Goal: Information Seeking & Learning: Learn about a topic

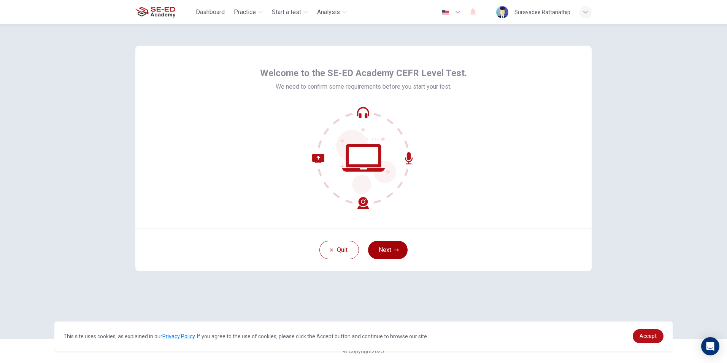
click at [389, 248] on button "Next" at bounding box center [388, 250] width 40 height 18
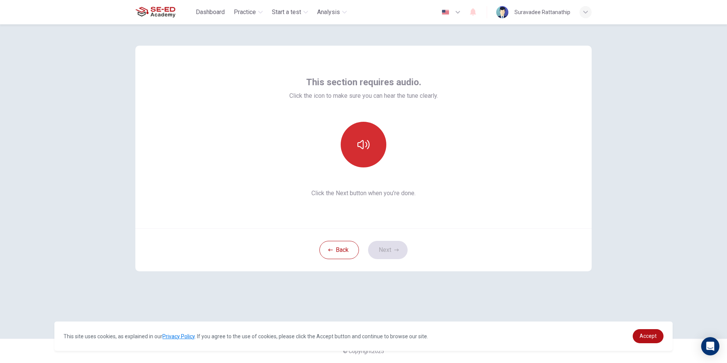
click at [366, 142] on icon "button" at bounding box center [364, 144] width 12 height 12
click at [392, 249] on button "Next" at bounding box center [388, 250] width 40 height 18
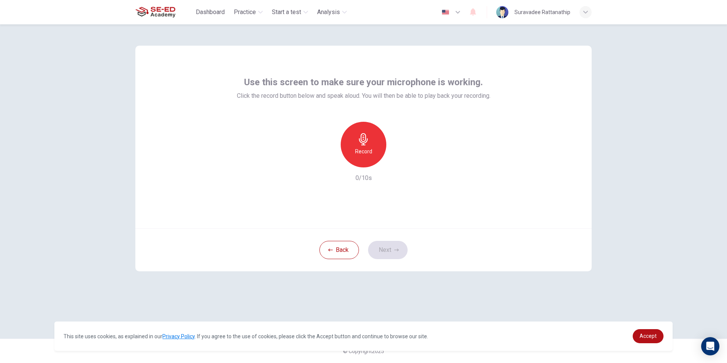
click at [368, 142] on icon "button" at bounding box center [364, 139] width 12 height 12
click at [369, 142] on icon "button" at bounding box center [364, 139] width 12 height 12
click at [395, 163] on icon "button" at bounding box center [399, 162] width 8 height 8
click at [382, 251] on button "Next" at bounding box center [388, 250] width 40 height 18
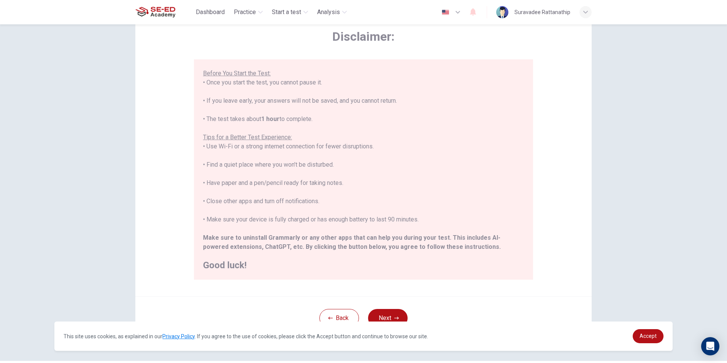
scroll to position [60, 0]
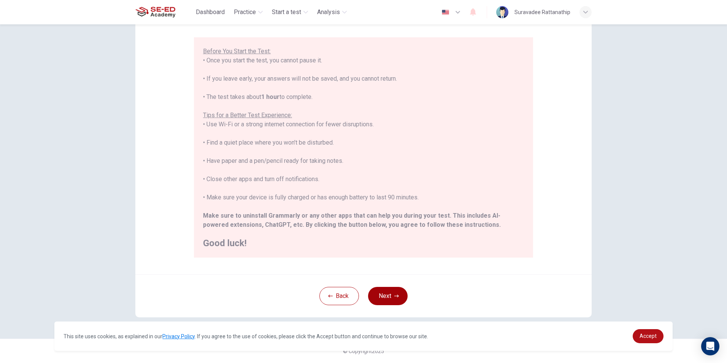
click at [383, 291] on button "Next" at bounding box center [388, 296] width 40 height 18
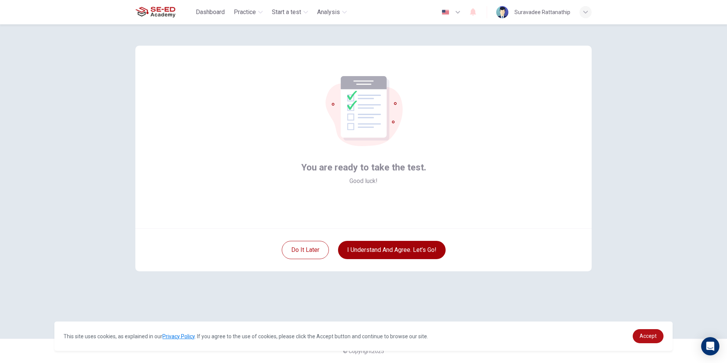
scroll to position [0, 0]
click at [379, 248] on button "I understand and agree. Let’s go!" at bounding box center [392, 250] width 108 height 18
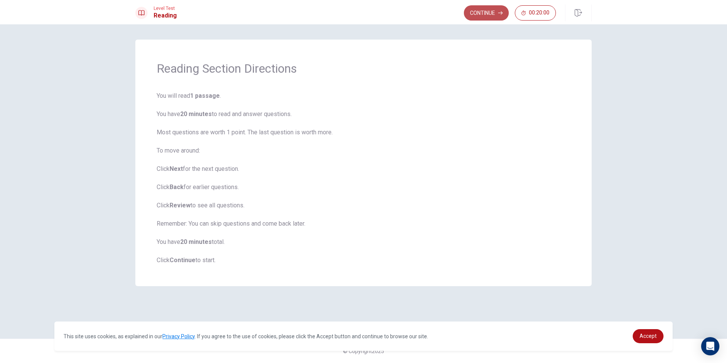
click at [486, 13] on button "Continue" at bounding box center [486, 12] width 45 height 15
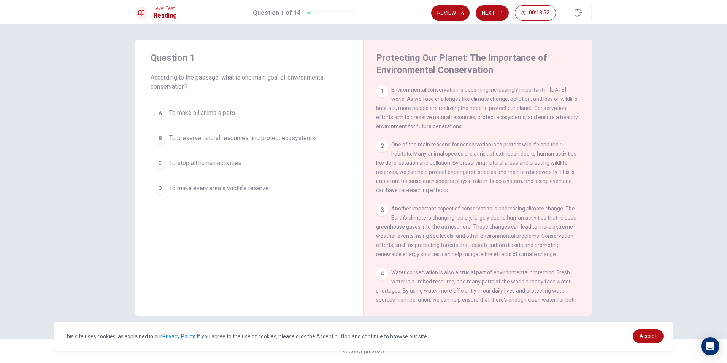
click at [161, 187] on div "D" at bounding box center [160, 188] width 12 height 12
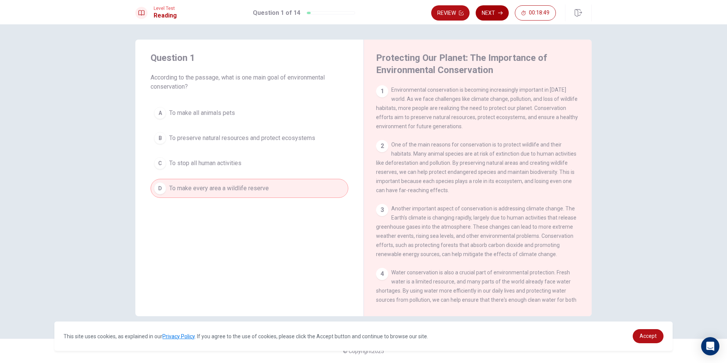
click at [486, 10] on button "Next" at bounding box center [492, 12] width 33 height 15
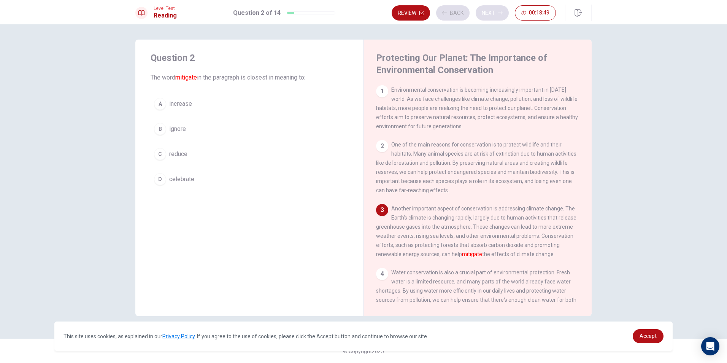
scroll to position [37, 0]
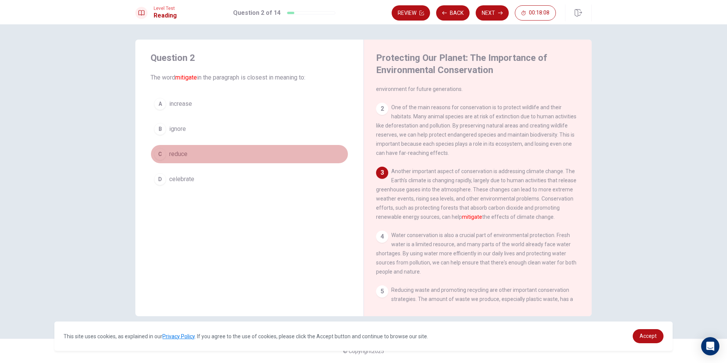
click at [160, 153] on div "C" at bounding box center [160, 154] width 12 height 12
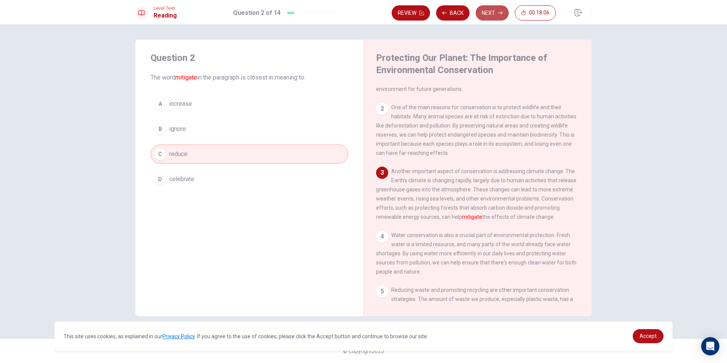
click at [495, 14] on button "Next" at bounding box center [492, 12] width 33 height 15
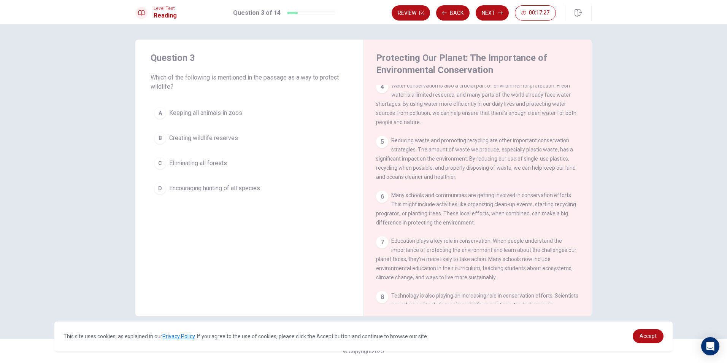
scroll to position [225, 0]
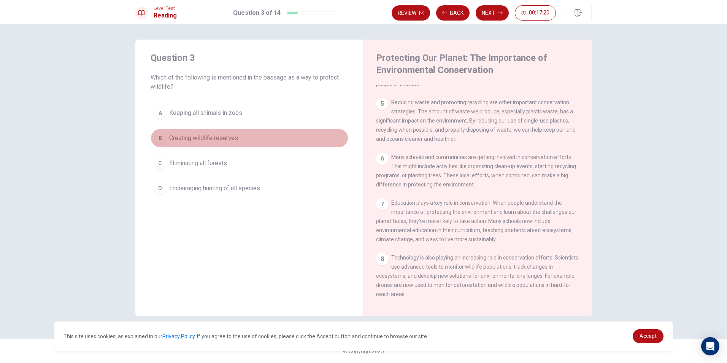
click at [164, 135] on div "B" at bounding box center [160, 138] width 12 height 12
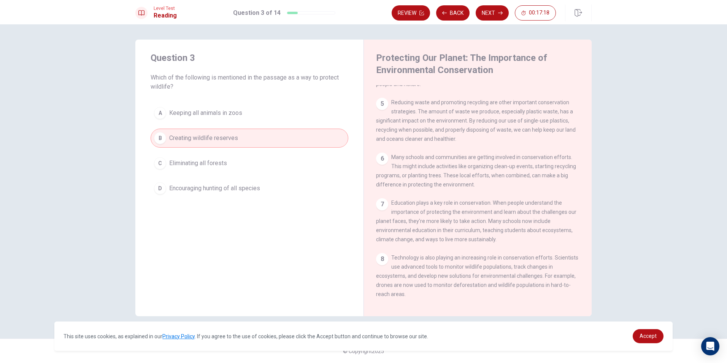
click at [490, 10] on button "Next" at bounding box center [492, 12] width 33 height 15
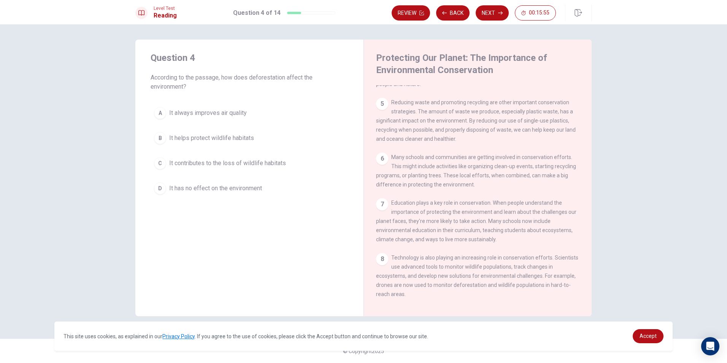
click at [161, 137] on div "B" at bounding box center [160, 138] width 12 height 12
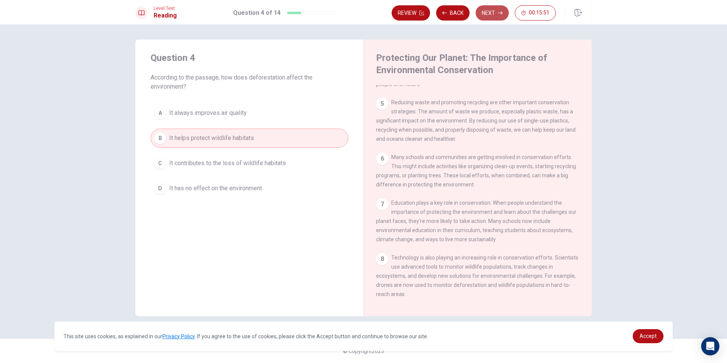
click at [490, 12] on button "Next" at bounding box center [492, 12] width 33 height 15
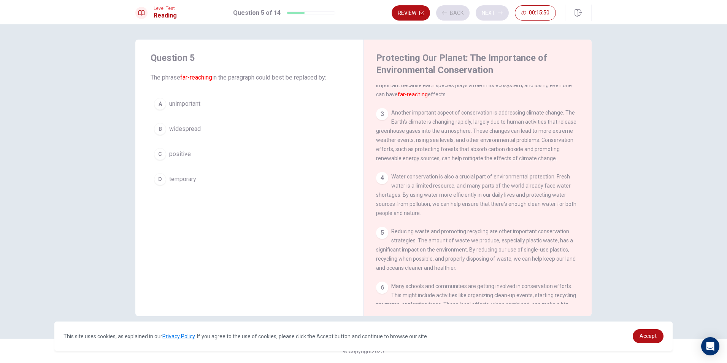
scroll to position [57, 0]
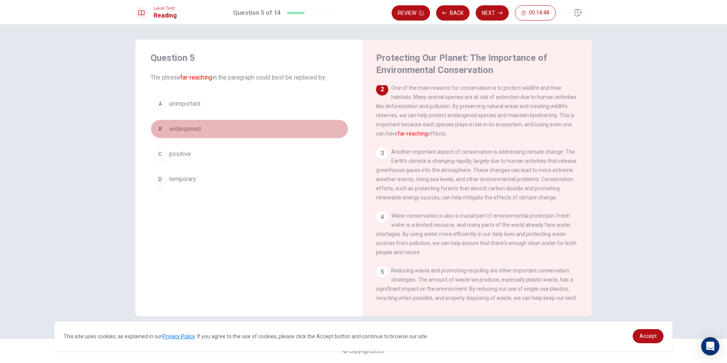
click at [162, 127] on div "B" at bounding box center [160, 129] width 12 height 12
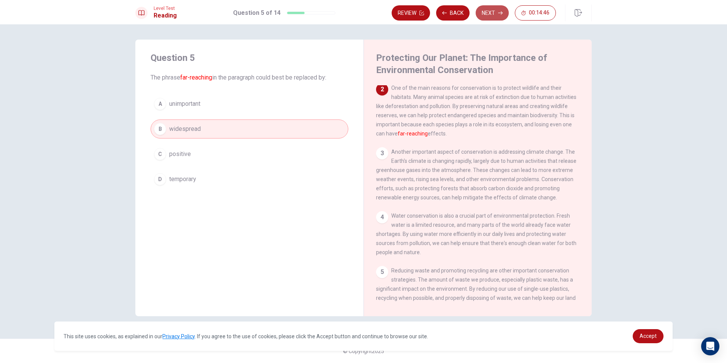
click at [486, 9] on button "Next" at bounding box center [492, 12] width 33 height 15
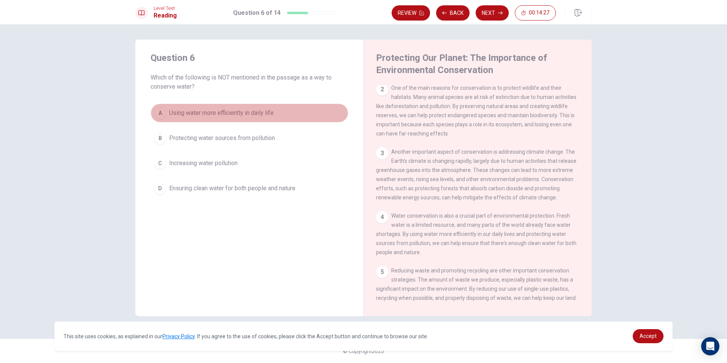
click at [178, 111] on span "Using water more efficiently in daily life" at bounding box center [221, 112] width 105 height 9
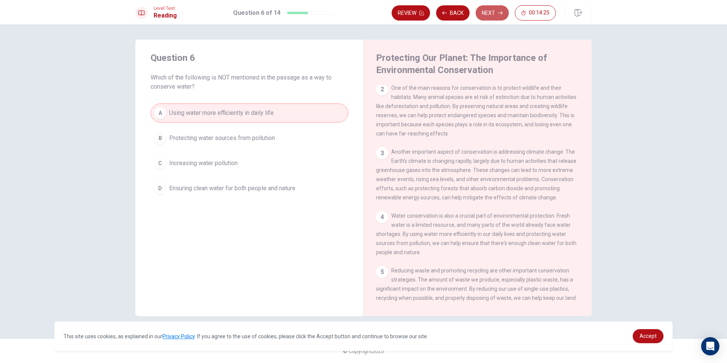
click at [493, 13] on button "Next" at bounding box center [492, 12] width 33 height 15
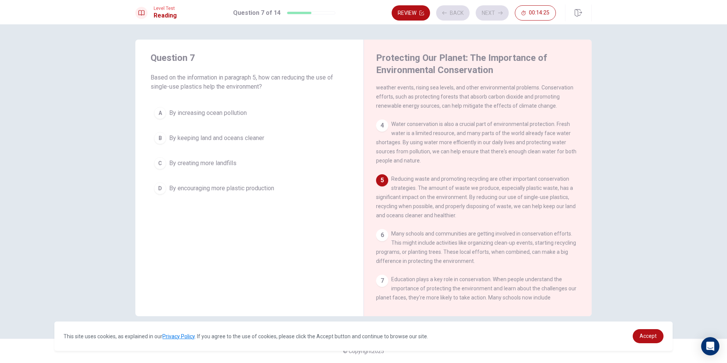
scroll to position [151, 0]
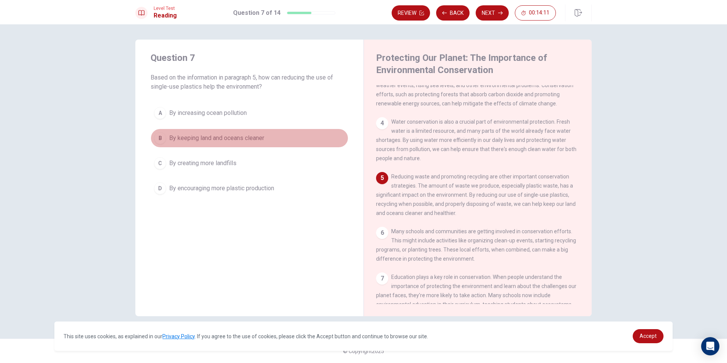
click at [170, 138] on span "By keeping land and oceans cleaner" at bounding box center [216, 138] width 95 height 9
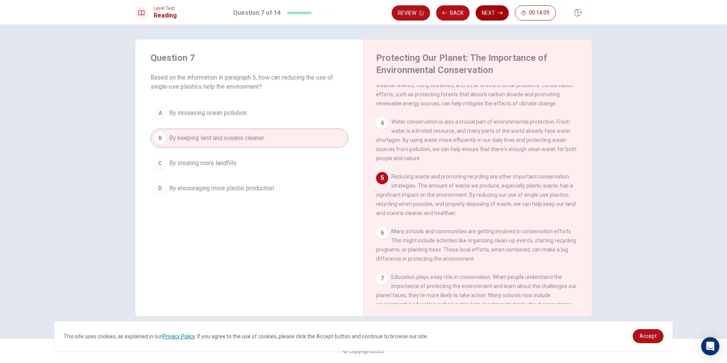
click at [491, 13] on button "Next" at bounding box center [492, 12] width 33 height 15
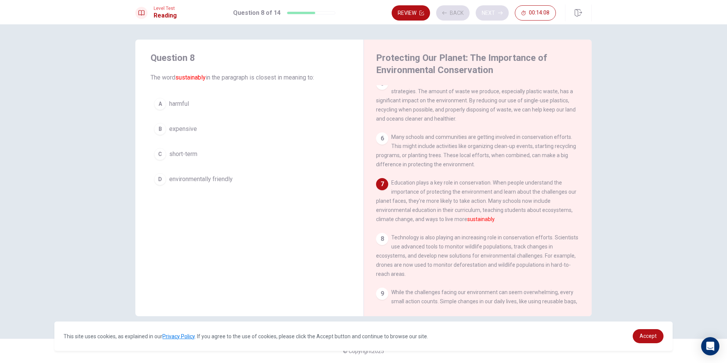
scroll to position [255, 0]
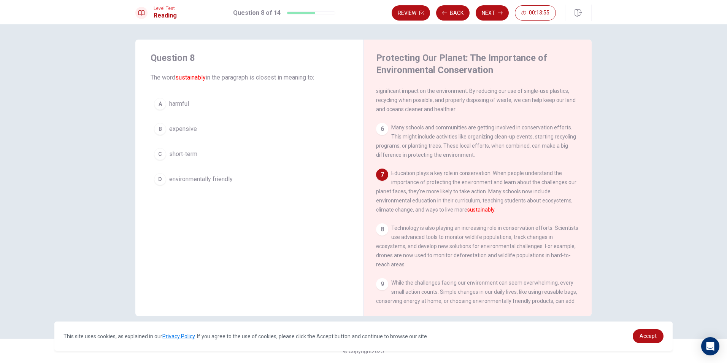
click at [159, 180] on div "D" at bounding box center [160, 179] width 12 height 12
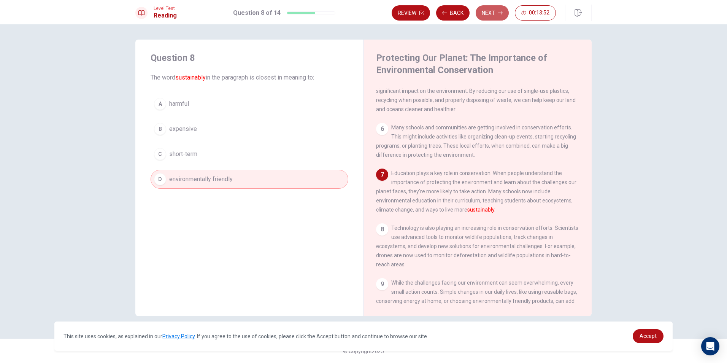
click at [493, 11] on button "Next" at bounding box center [492, 12] width 33 height 15
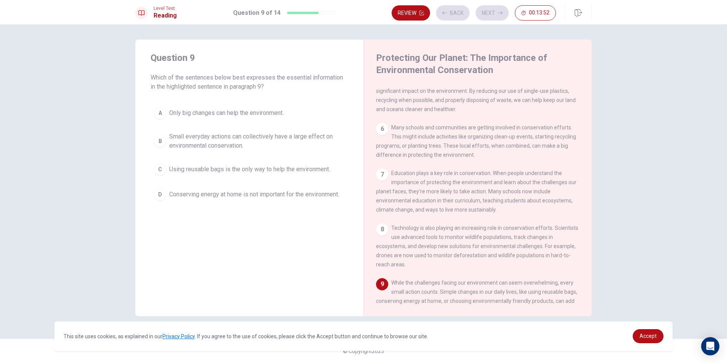
scroll to position [301, 0]
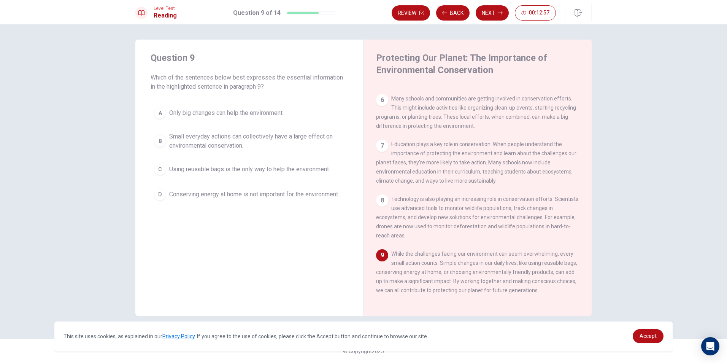
click at [165, 142] on div "B" at bounding box center [160, 141] width 12 height 12
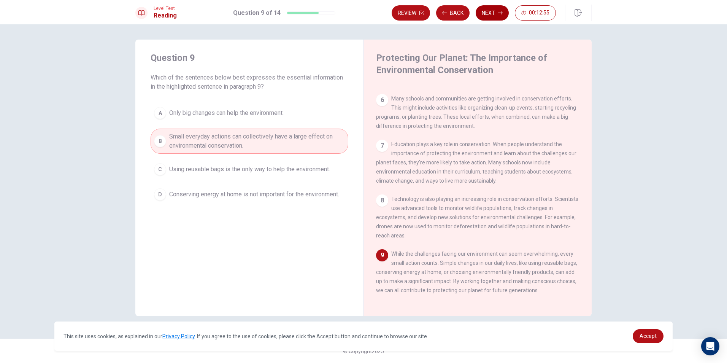
click at [497, 8] on button "Next" at bounding box center [492, 12] width 33 height 15
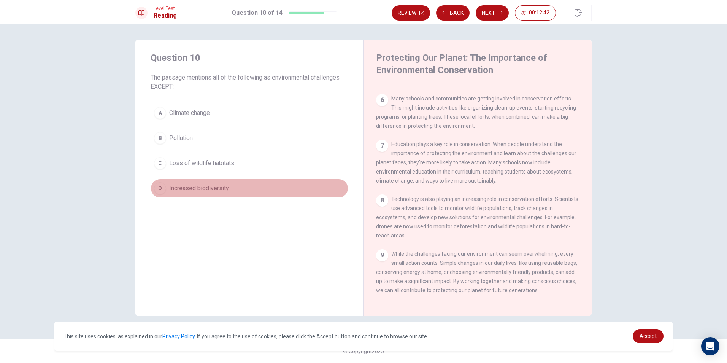
click at [162, 187] on div "D" at bounding box center [160, 188] width 12 height 12
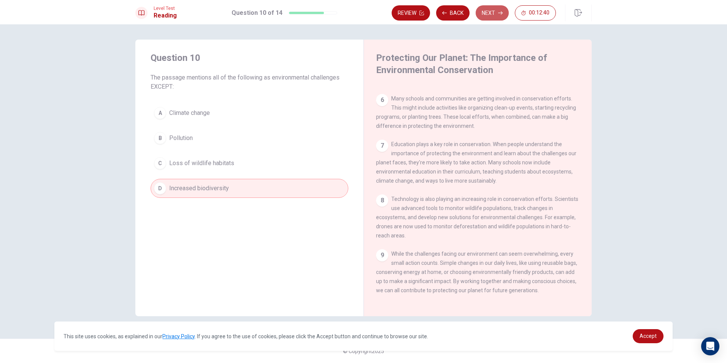
click at [492, 11] on button "Next" at bounding box center [492, 12] width 33 height 15
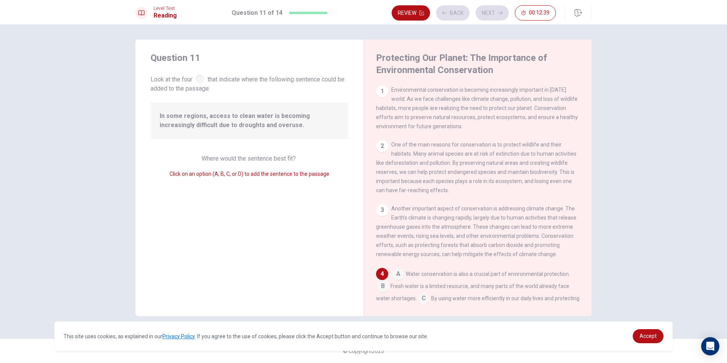
scroll to position [104, 0]
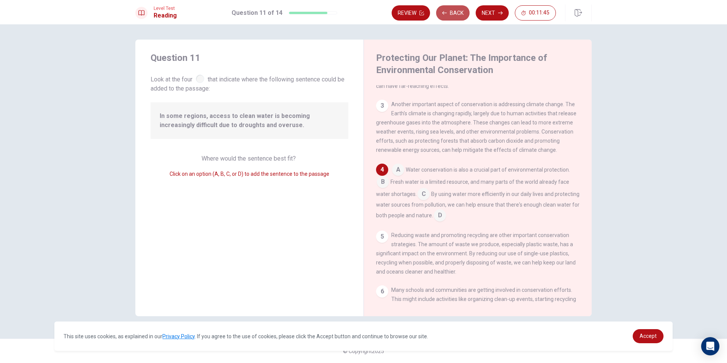
click at [446, 10] on button "Back" at bounding box center [452, 12] width 33 height 15
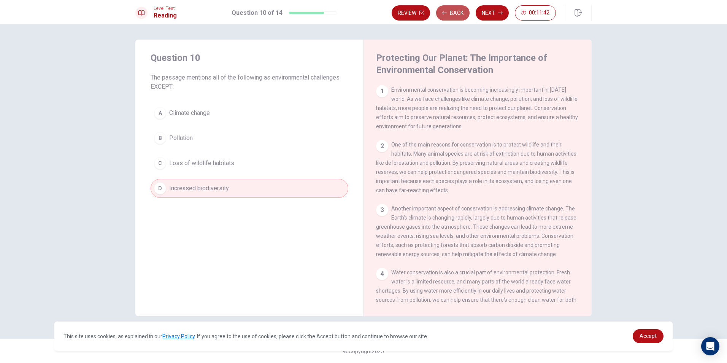
click at [446, 10] on button "Back" at bounding box center [452, 12] width 33 height 15
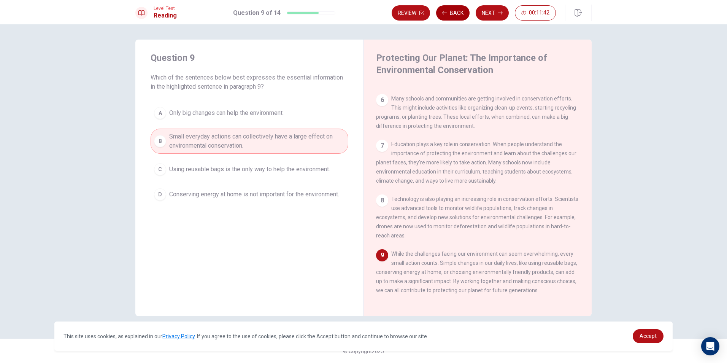
scroll to position [301, 0]
click at [457, 10] on button "Back" at bounding box center [452, 12] width 33 height 15
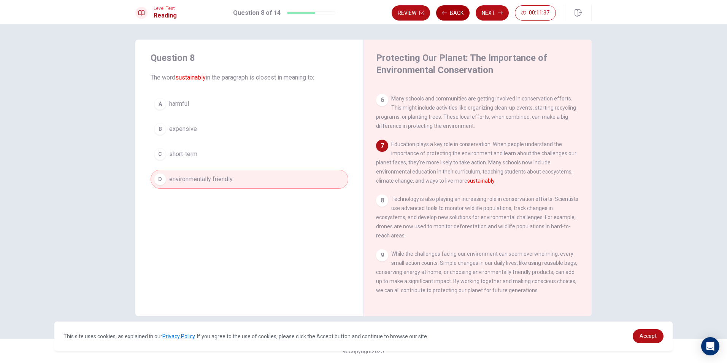
click at [456, 11] on button "Back" at bounding box center [452, 12] width 33 height 15
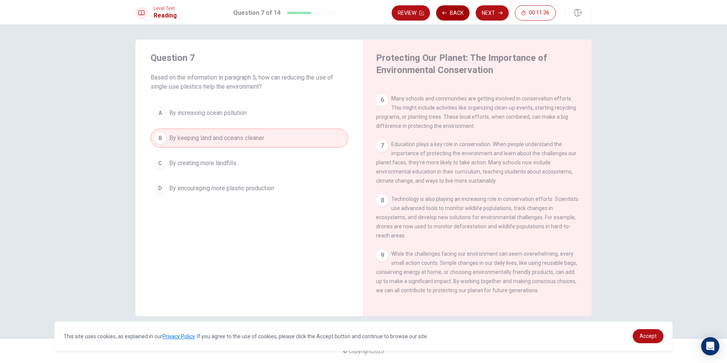
scroll to position [246, 0]
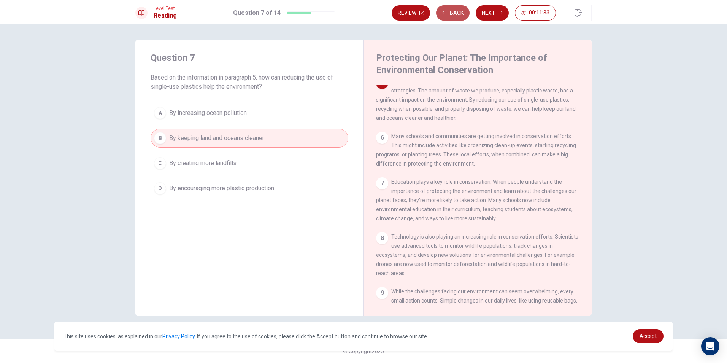
click at [456, 11] on button "Back" at bounding box center [452, 12] width 33 height 15
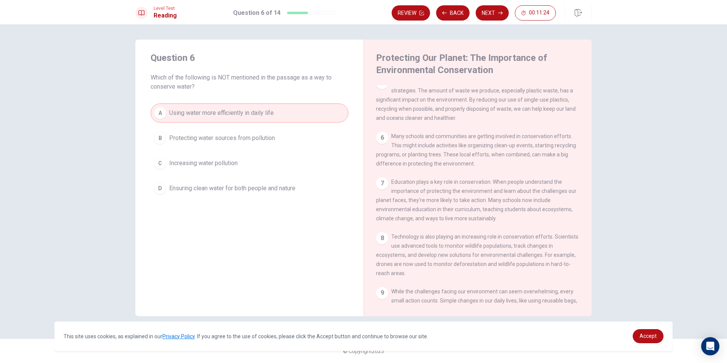
click at [270, 135] on span "Protecting water sources from pollution" at bounding box center [222, 138] width 106 height 9
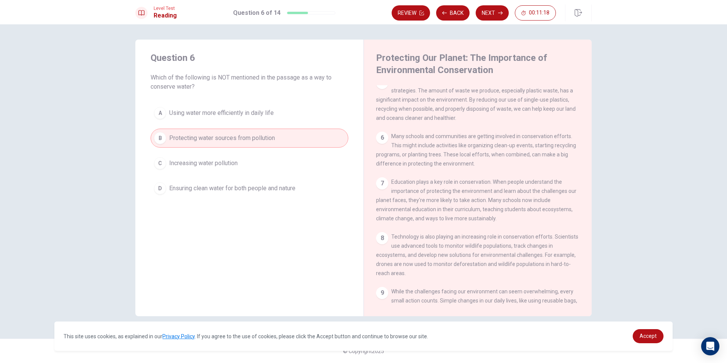
click at [222, 162] on span "Increasing water pollution" at bounding box center [203, 163] width 68 height 9
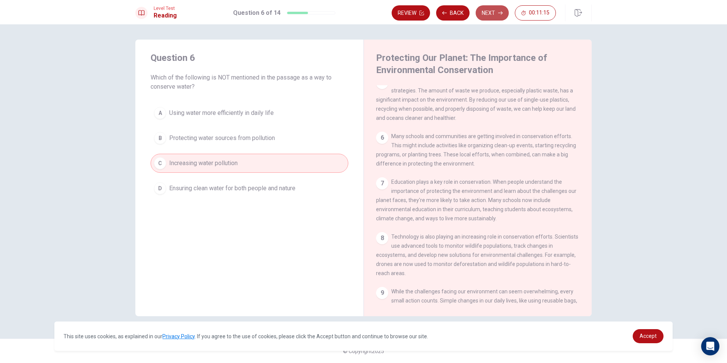
click at [487, 10] on button "Next" at bounding box center [492, 12] width 33 height 15
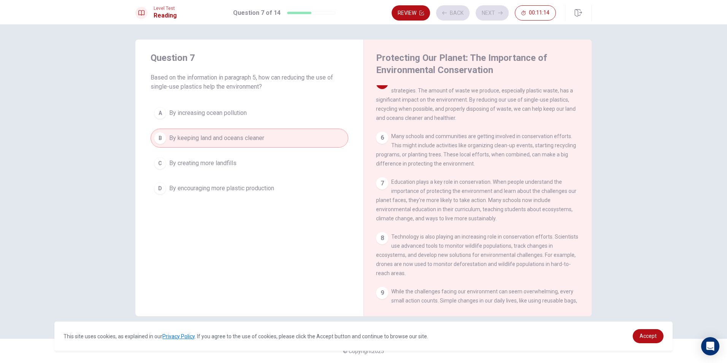
click at [485, 9] on div "Review Back Next 00:11:14" at bounding box center [474, 12] width 164 height 15
click at [490, 10] on button "Next" at bounding box center [492, 12] width 33 height 15
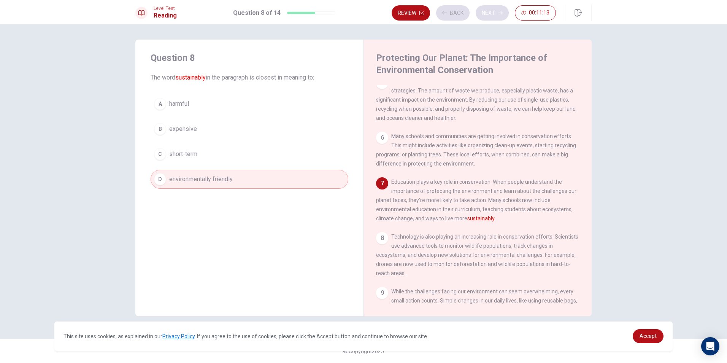
scroll to position [255, 0]
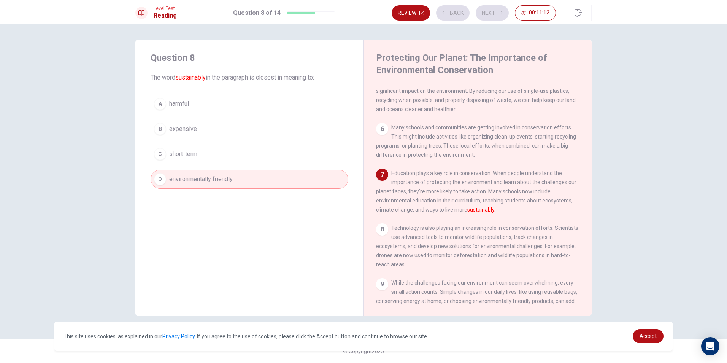
click at [492, 11] on div "Review Back Next 00:11:12" at bounding box center [474, 12] width 164 height 15
click at [492, 11] on button "Next" at bounding box center [492, 12] width 33 height 15
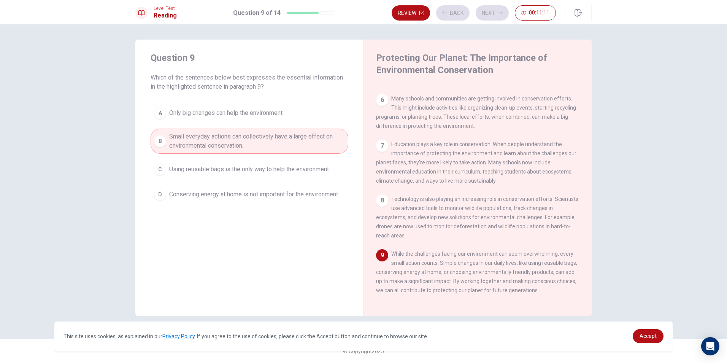
scroll to position [301, 0]
click at [492, 11] on button "Next" at bounding box center [492, 12] width 33 height 15
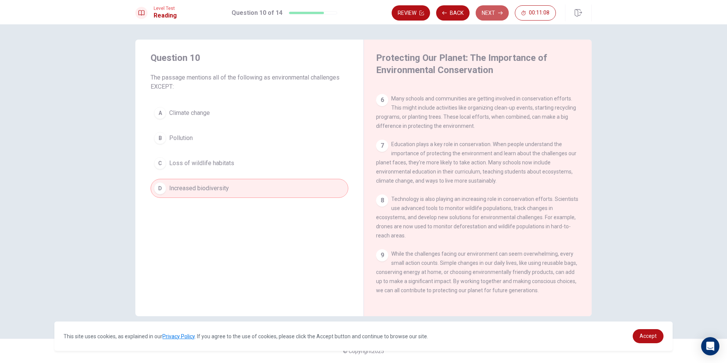
click at [492, 11] on button "Next" at bounding box center [492, 12] width 33 height 15
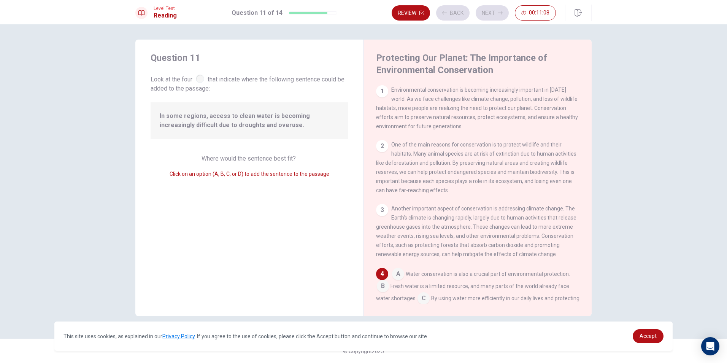
scroll to position [104, 0]
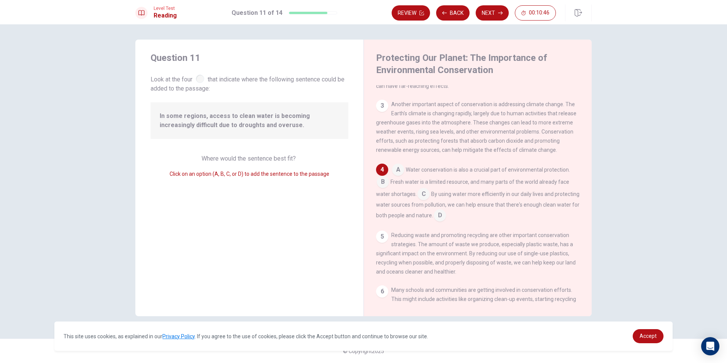
click at [420, 198] on input at bounding box center [424, 195] width 12 height 12
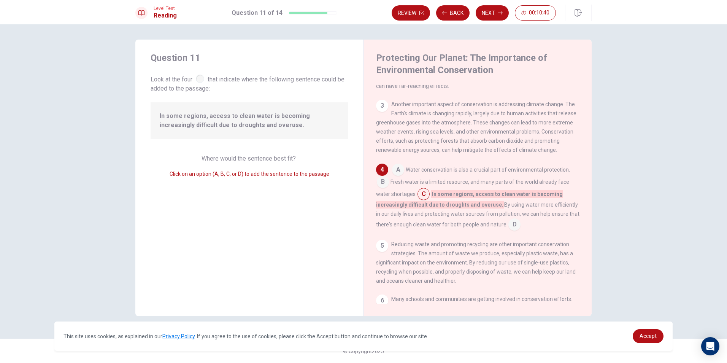
click at [422, 199] on input at bounding box center [424, 195] width 12 height 12
click at [497, 9] on button "Next" at bounding box center [492, 12] width 33 height 15
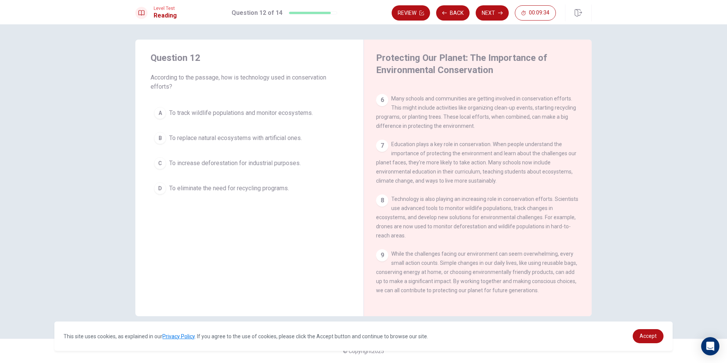
scroll to position [301, 0]
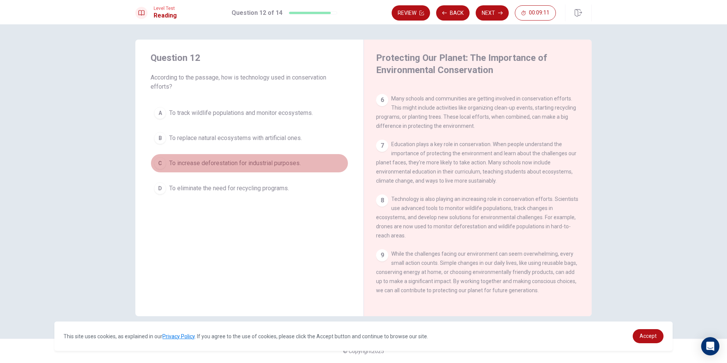
click at [221, 159] on span "To increase deforestation for industrial purposes." at bounding box center [235, 163] width 132 height 9
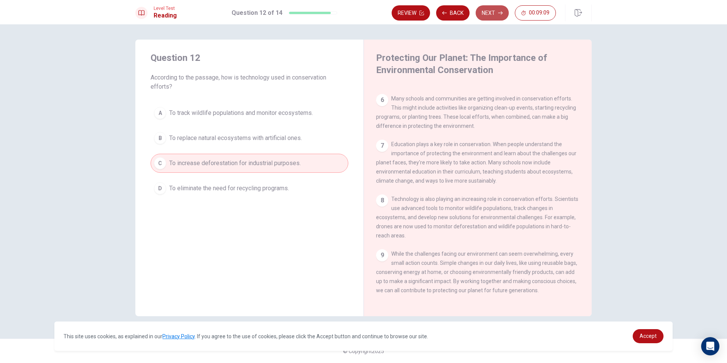
click at [488, 8] on button "Next" at bounding box center [492, 12] width 33 height 15
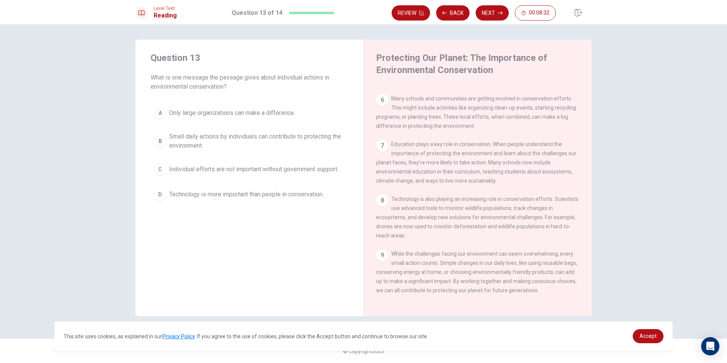
click at [174, 137] on span "Small daily actions by individuals can contribute to protecting the environment." at bounding box center [257, 141] width 176 height 18
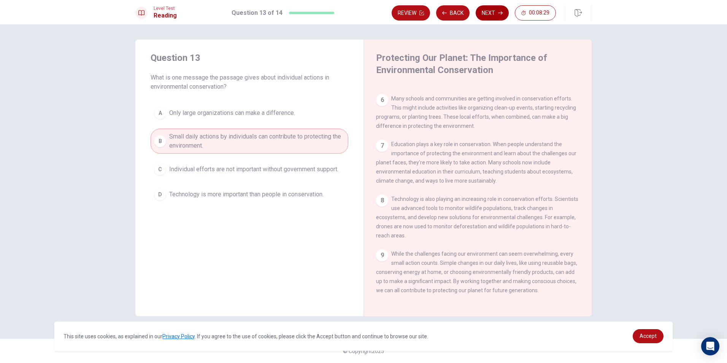
click at [490, 12] on button "Next" at bounding box center [492, 12] width 33 height 15
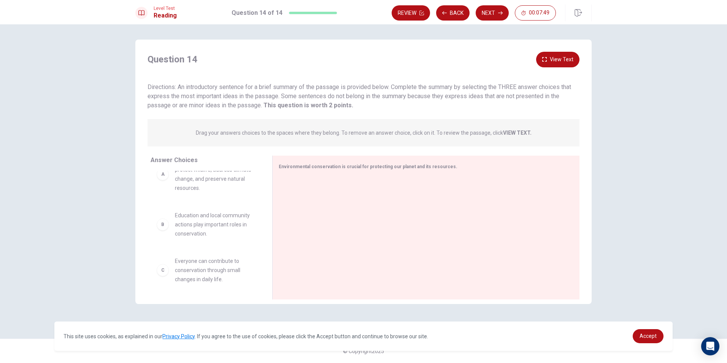
scroll to position [0, 0]
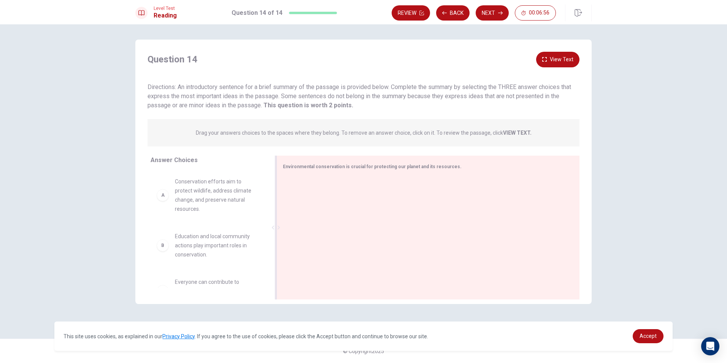
drag, startPoint x: 267, startPoint y: 199, endPoint x: 272, endPoint y: 229, distance: 30.0
click at [272, 229] on div at bounding box center [276, 228] width 10 height 144
click at [225, 197] on span "Conservation efforts aim to protect wildlife, address climate change, and prese…" at bounding box center [216, 195] width 83 height 37
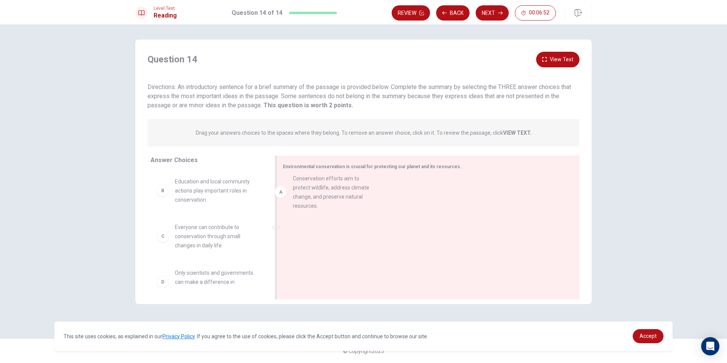
drag, startPoint x: 162, startPoint y: 197, endPoint x: 283, endPoint y: 194, distance: 120.3
drag, startPoint x: 266, startPoint y: 215, endPoint x: 266, endPoint y: 238, distance: 22.8
click at [266, 238] on div "B Education and local community actions play important roles in conservation. C…" at bounding box center [211, 229] width 120 height 117
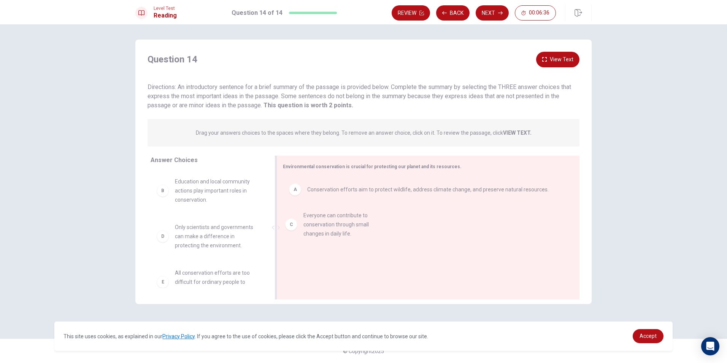
drag, startPoint x: 210, startPoint y: 242, endPoint x: 373, endPoint y: 233, distance: 163.1
drag, startPoint x: 217, startPoint y: 196, endPoint x: 353, endPoint y: 258, distance: 150.0
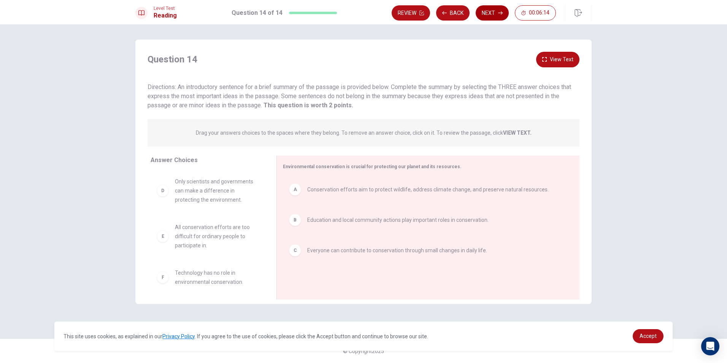
click at [493, 12] on button "Next" at bounding box center [492, 12] width 33 height 15
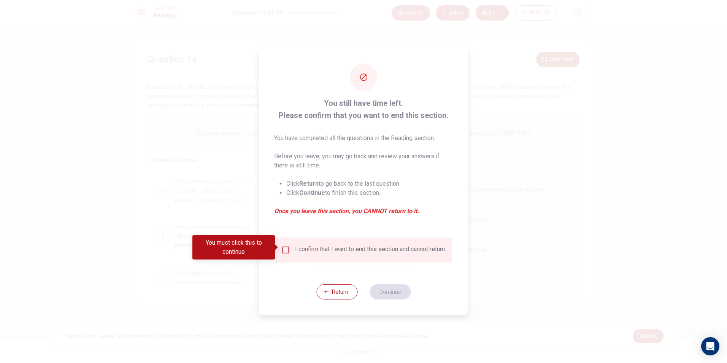
click at [283, 245] on input "You must click this to continue" at bounding box center [286, 249] width 9 height 9
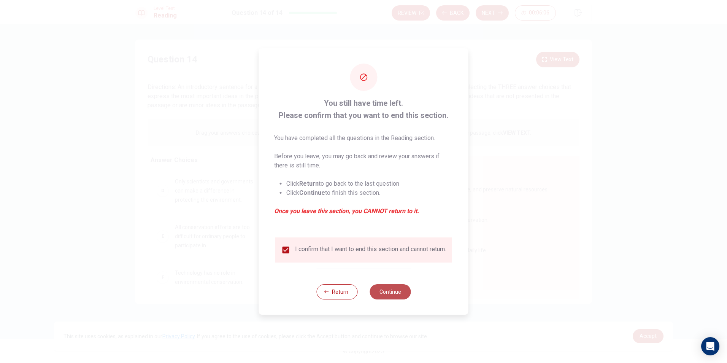
click at [394, 293] on button "Continue" at bounding box center [390, 291] width 41 height 15
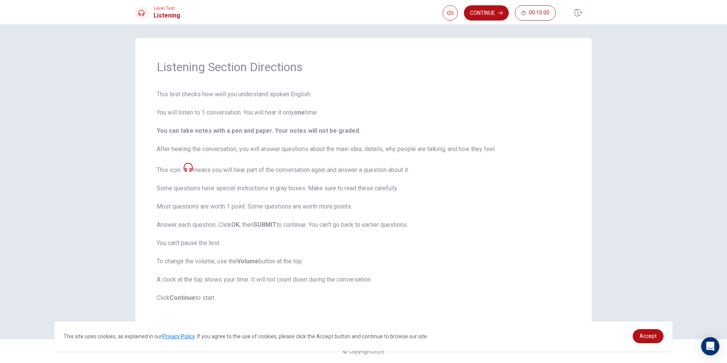
scroll to position [2, 0]
click at [481, 10] on button "Continue" at bounding box center [486, 12] width 45 height 15
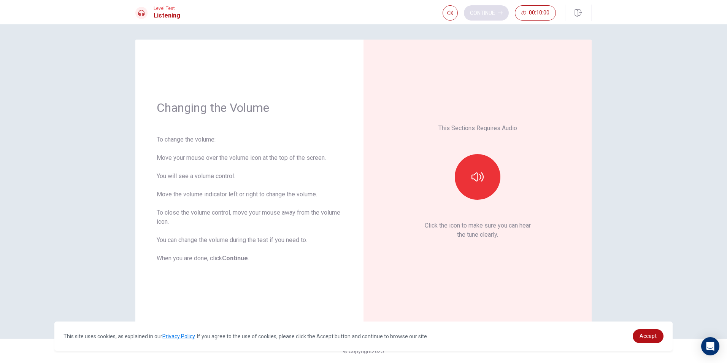
scroll to position [0, 0]
click at [470, 178] on button "button" at bounding box center [478, 177] width 46 height 46
click at [485, 10] on button "Continue" at bounding box center [486, 12] width 45 height 15
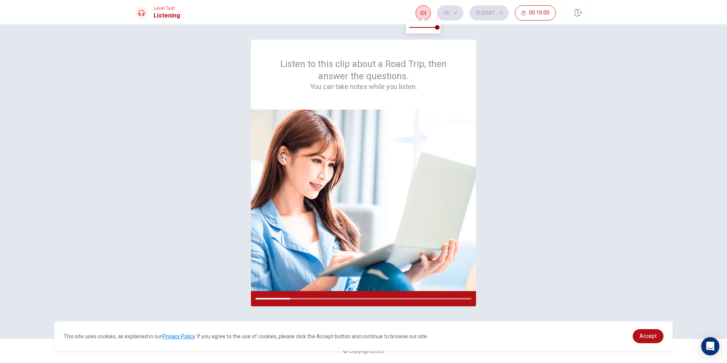
click at [422, 14] on icon "button" at bounding box center [423, 13] width 6 height 6
click at [406, 169] on img at bounding box center [363, 200] width 225 height 181
click at [355, 211] on img at bounding box center [363, 200] width 225 height 181
drag, startPoint x: 191, startPoint y: 28, endPoint x: 194, endPoint y: 34, distance: 6.5
click at [194, 34] on div "Listen to this clip about a Road Trip, then answer the questions. You can take …" at bounding box center [363, 193] width 727 height 339
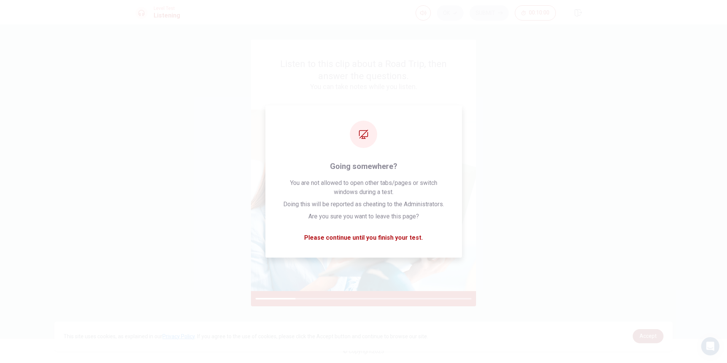
click at [649, 336] on span "Accept" at bounding box center [648, 336] width 17 height 6
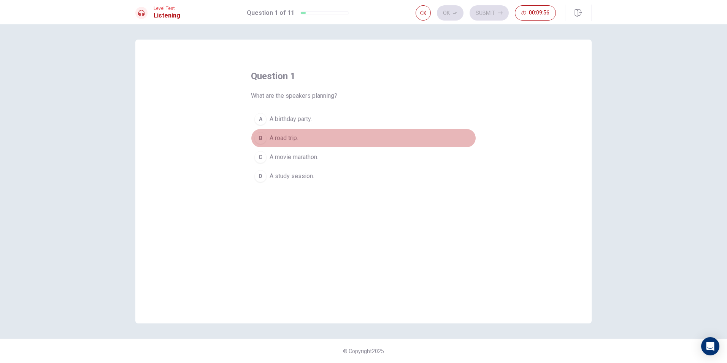
click at [256, 138] on div "B" at bounding box center [261, 138] width 12 height 12
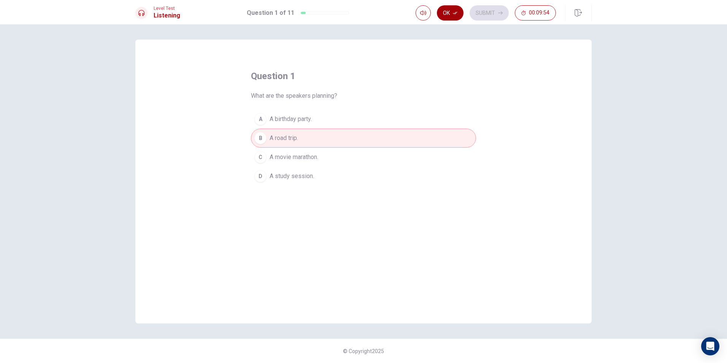
click at [450, 15] on button "Ok" at bounding box center [450, 12] width 27 height 15
click at [485, 13] on button "Submit" at bounding box center [489, 12] width 39 height 15
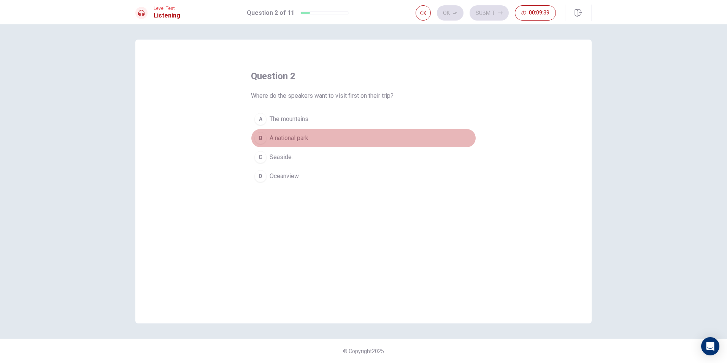
click at [256, 134] on div "B" at bounding box center [261, 138] width 12 height 12
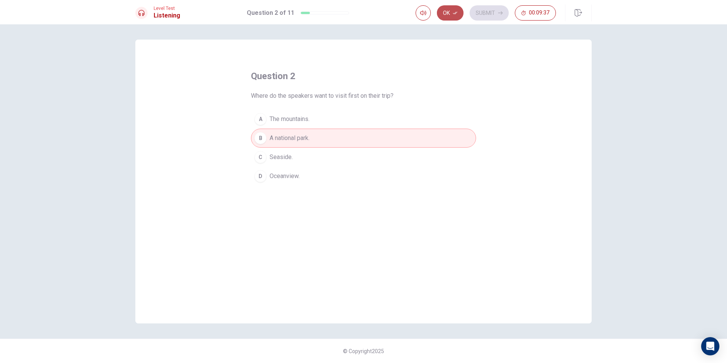
click at [445, 6] on button "Ok" at bounding box center [450, 12] width 27 height 15
click at [487, 14] on button "Submit" at bounding box center [489, 12] width 39 height 15
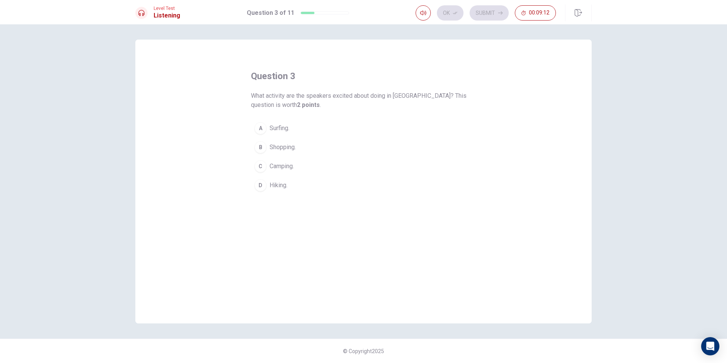
click at [257, 145] on div "B" at bounding box center [261, 147] width 12 height 12
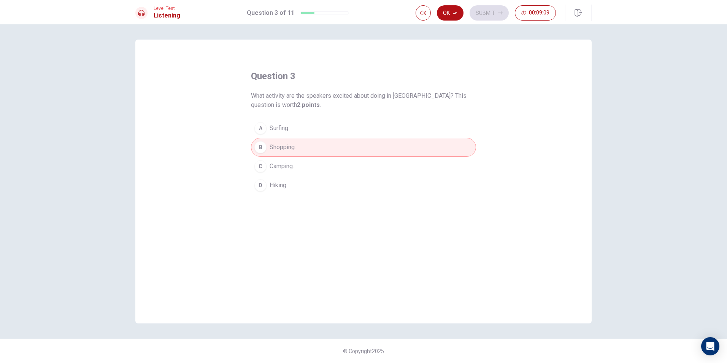
click at [260, 164] on div "C" at bounding box center [261, 166] width 12 height 12
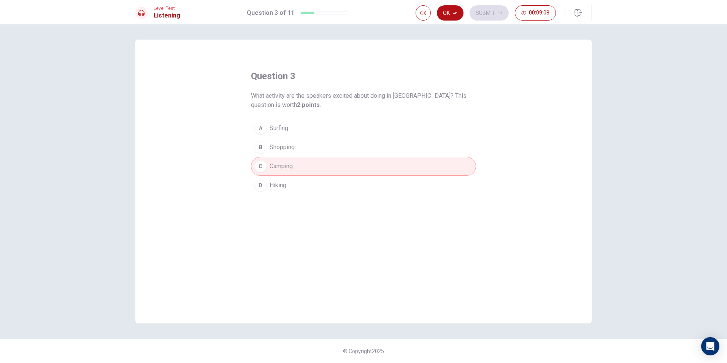
click at [267, 146] on button "B Shopping." at bounding box center [363, 147] width 225 height 19
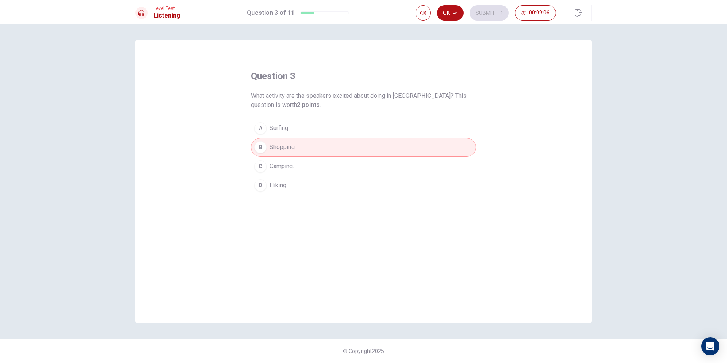
click at [266, 166] on div "C" at bounding box center [261, 166] width 12 height 12
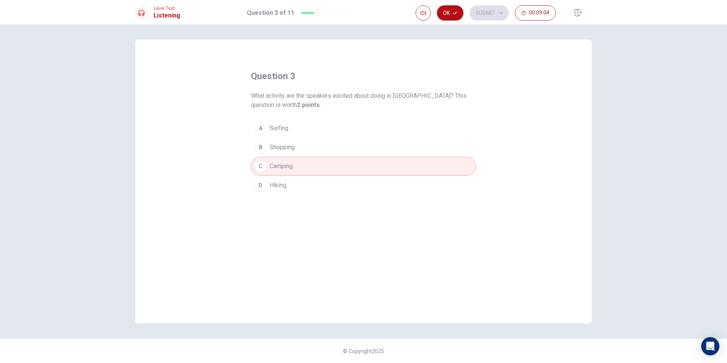
click at [453, 12] on button "Ok" at bounding box center [450, 12] width 27 height 15
click at [497, 16] on button "Submit" at bounding box center [489, 12] width 39 height 15
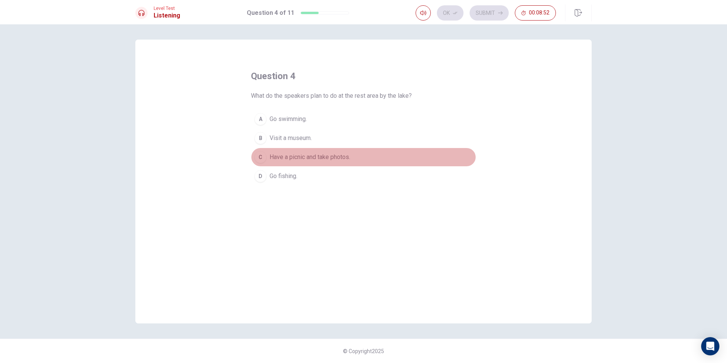
click at [278, 156] on span "Have a picnic and take photos." at bounding box center [310, 157] width 81 height 9
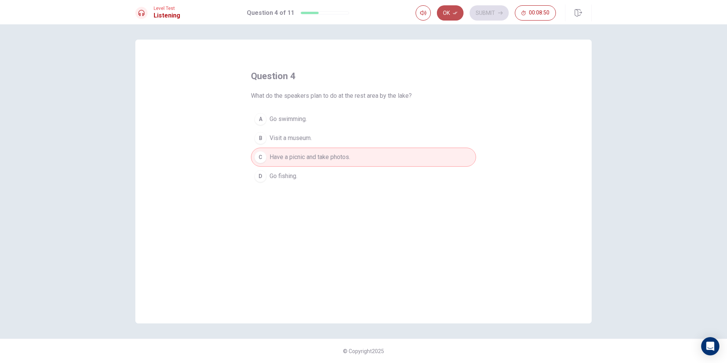
click at [454, 8] on button "Ok" at bounding box center [450, 12] width 27 height 15
click at [481, 13] on button "Submit" at bounding box center [489, 12] width 39 height 15
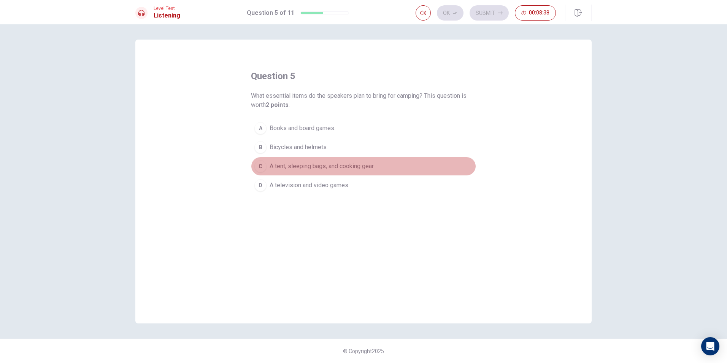
click at [277, 167] on span "A tent, sleeping bags, and cooking gear." at bounding box center [322, 166] width 105 height 9
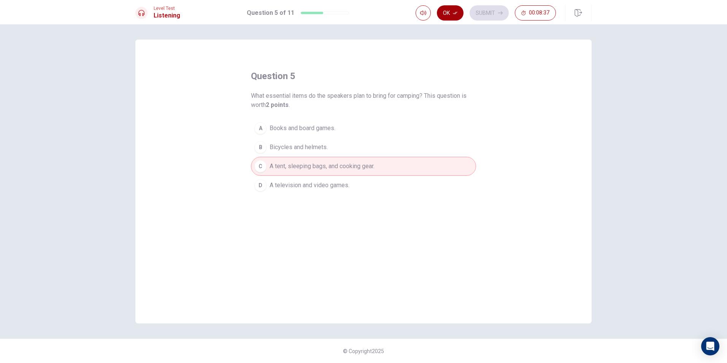
click at [454, 14] on icon "button" at bounding box center [455, 13] width 5 height 5
click at [501, 14] on icon "button" at bounding box center [500, 13] width 5 height 5
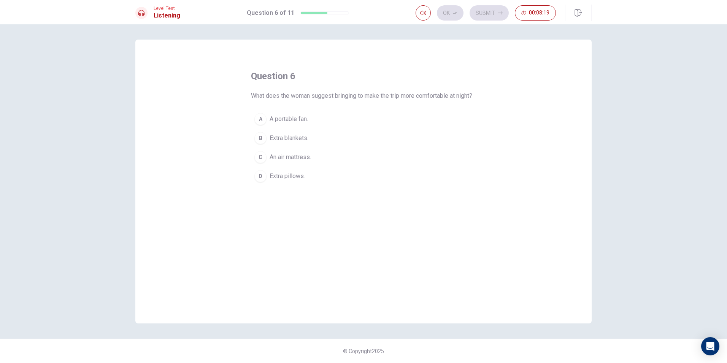
click at [279, 143] on span "Extra blankets." at bounding box center [289, 138] width 39 height 9
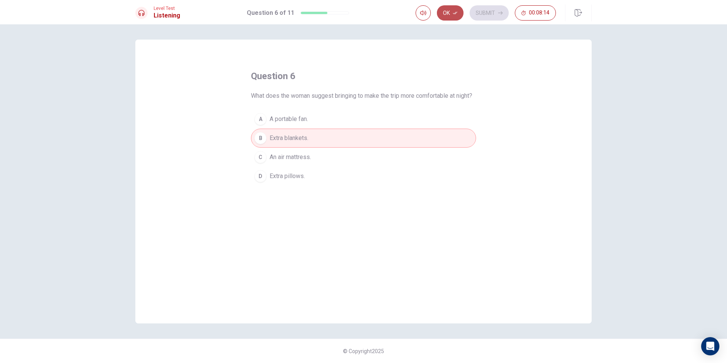
click at [455, 6] on button "Ok" at bounding box center [450, 12] width 27 height 15
click at [481, 11] on button "Submit" at bounding box center [489, 12] width 39 height 15
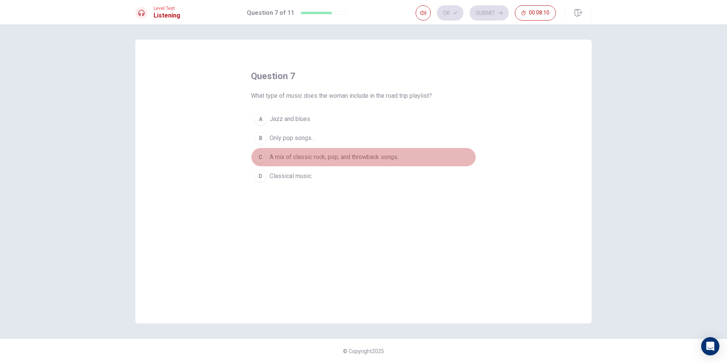
click at [306, 156] on span "A mix of classic rock, pop, and throwback songs." at bounding box center [334, 157] width 129 height 9
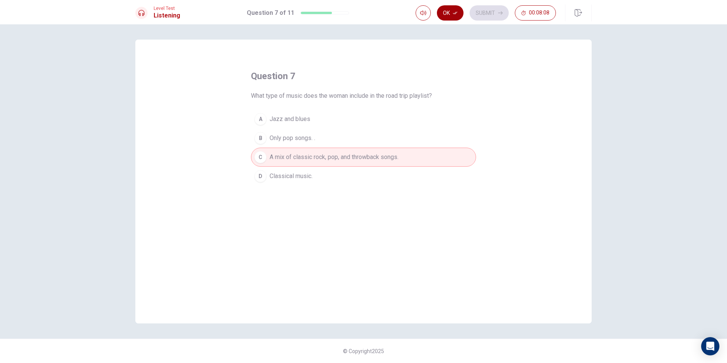
click at [453, 13] on icon "button" at bounding box center [455, 13] width 5 height 5
click at [483, 10] on button "Submit" at bounding box center [489, 12] width 39 height 15
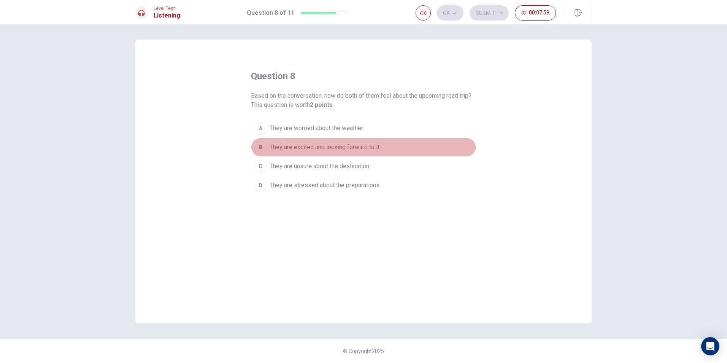
click at [365, 150] on span "They are excited and looking forward to it." at bounding box center [325, 147] width 111 height 9
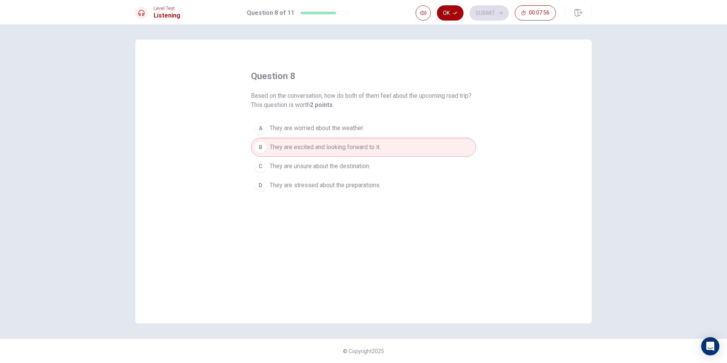
click at [450, 6] on button "Ok" at bounding box center [450, 12] width 27 height 15
click at [488, 12] on button "Submit" at bounding box center [489, 12] width 39 height 15
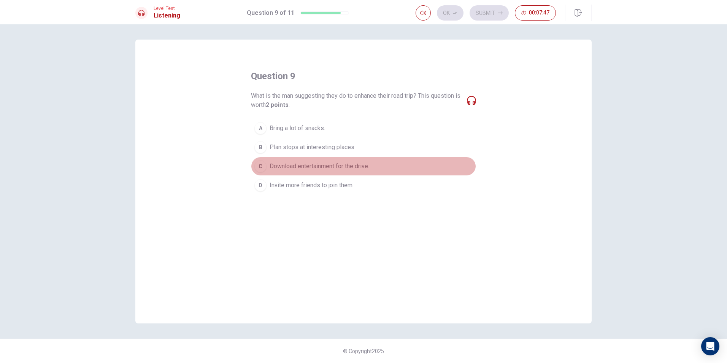
click at [342, 169] on span "Download entertainment for the drive." at bounding box center [320, 166] width 100 height 9
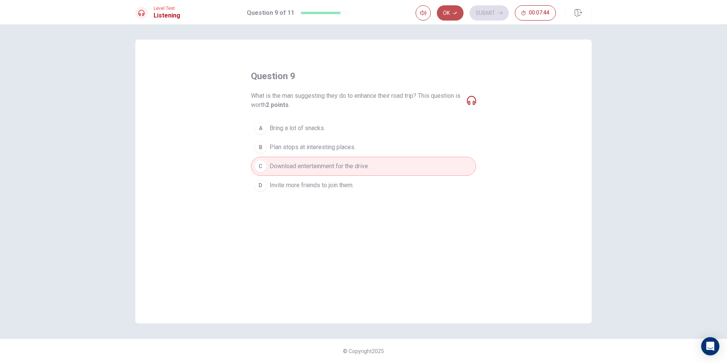
click at [445, 10] on button "Ok" at bounding box center [450, 12] width 27 height 15
click at [491, 11] on button "Submit" at bounding box center [489, 12] width 39 height 15
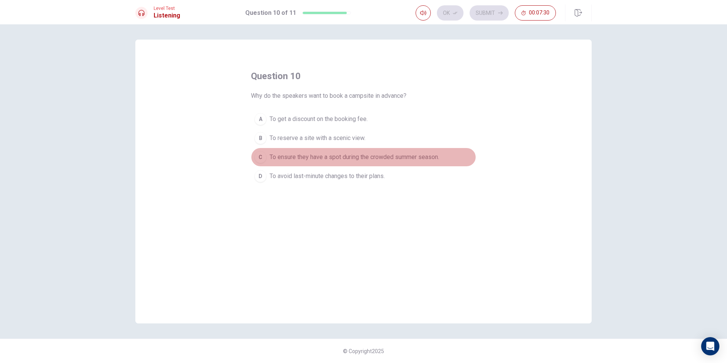
click at [374, 157] on span "To ensure they have a spot during the crowded summer season." at bounding box center [355, 157] width 170 height 9
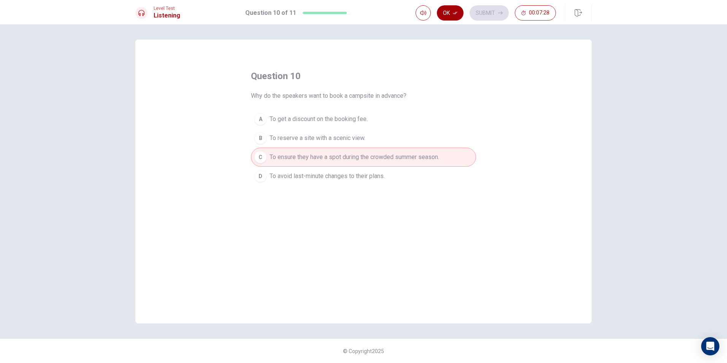
click at [456, 6] on button "Ok" at bounding box center [450, 12] width 27 height 15
click at [481, 12] on button "Submit" at bounding box center [489, 12] width 39 height 15
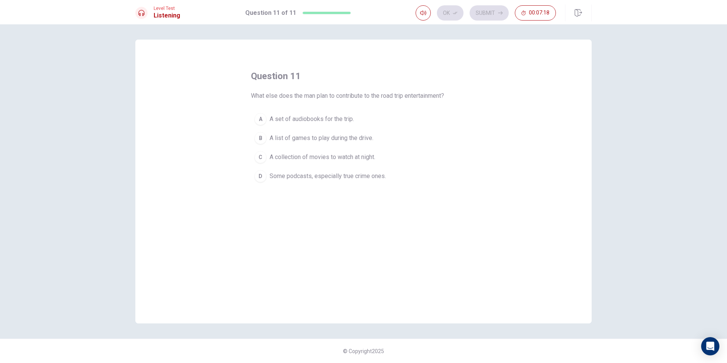
click at [345, 176] on span "Some podcasts, especially true crime ones." at bounding box center [328, 176] width 116 height 9
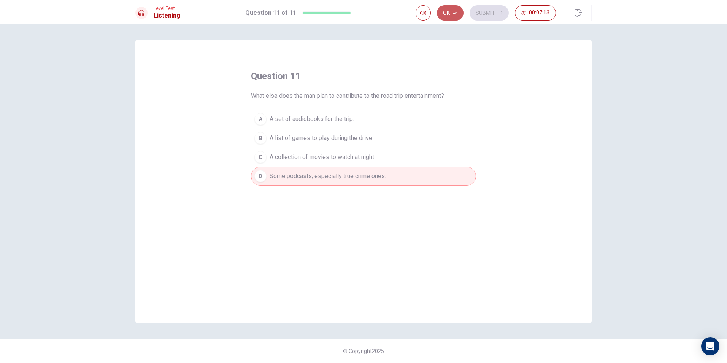
click at [446, 16] on button "Ok" at bounding box center [450, 12] width 27 height 15
click at [480, 8] on button "Submit" at bounding box center [489, 12] width 39 height 15
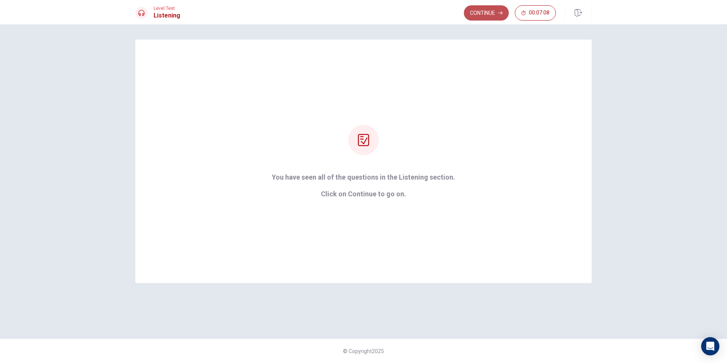
click at [482, 13] on button "Continue" at bounding box center [486, 12] width 45 height 15
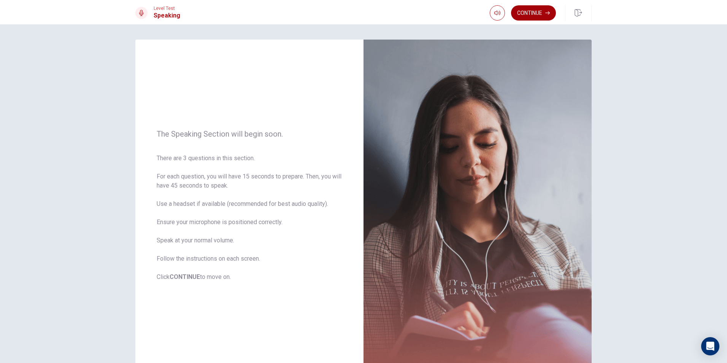
click at [537, 14] on button "Continue" at bounding box center [533, 12] width 45 height 15
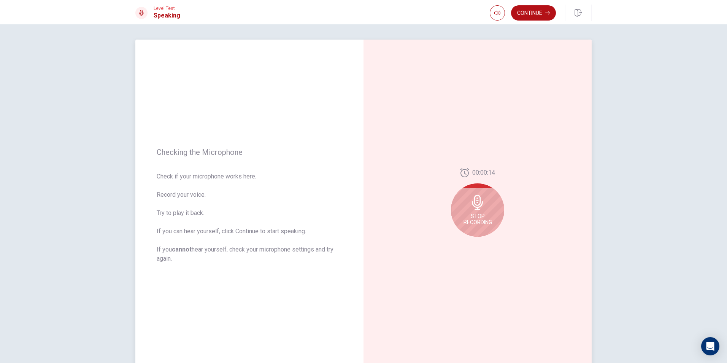
click at [471, 200] on icon at bounding box center [477, 202] width 15 height 15
click at [473, 216] on div at bounding box center [477, 204] width 53 height 53
click at [484, 243] on icon "Play Audio" at bounding box center [485, 242] width 3 height 5
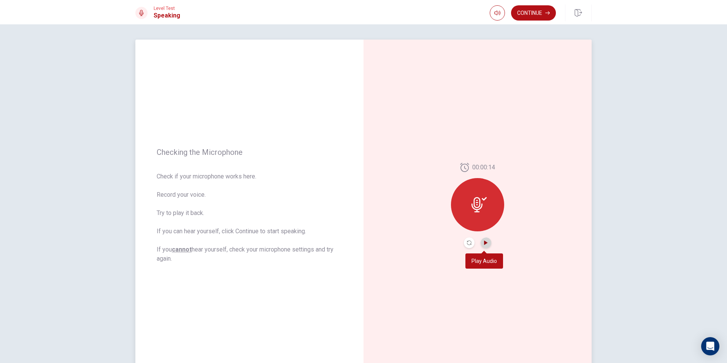
click at [484, 243] on icon "Play Audio" at bounding box center [485, 242] width 3 height 5
click at [480, 204] on icon at bounding box center [477, 204] width 11 height 15
click at [464, 246] on button "Record Again" at bounding box center [469, 242] width 11 height 11
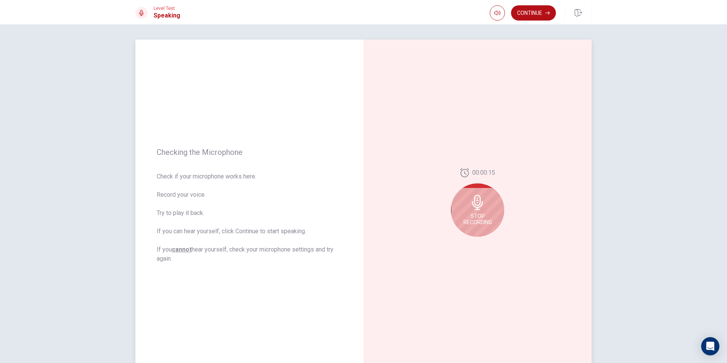
click at [474, 207] on icon at bounding box center [477, 202] width 11 height 15
click at [485, 244] on icon "Play Audio" at bounding box center [486, 242] width 5 height 5
click at [484, 244] on icon "Play Audio" at bounding box center [485, 242] width 3 height 5
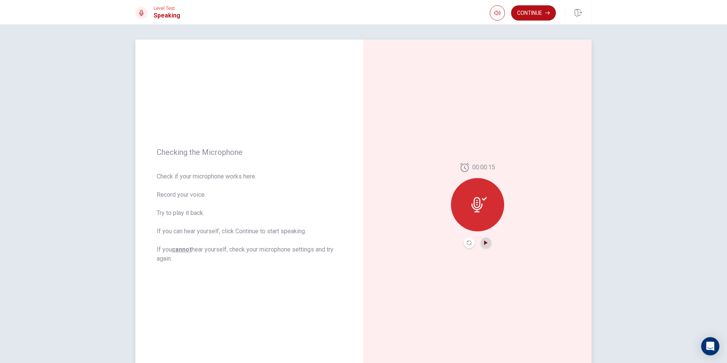
click at [484, 244] on icon "Play Audio" at bounding box center [485, 242] width 3 height 5
click at [481, 204] on icon at bounding box center [477, 204] width 11 height 15
click at [464, 242] on button "Record Again" at bounding box center [469, 242] width 11 height 11
click at [479, 213] on span "Stop Recording" at bounding box center [478, 219] width 29 height 12
click at [470, 204] on div at bounding box center [477, 204] width 53 height 53
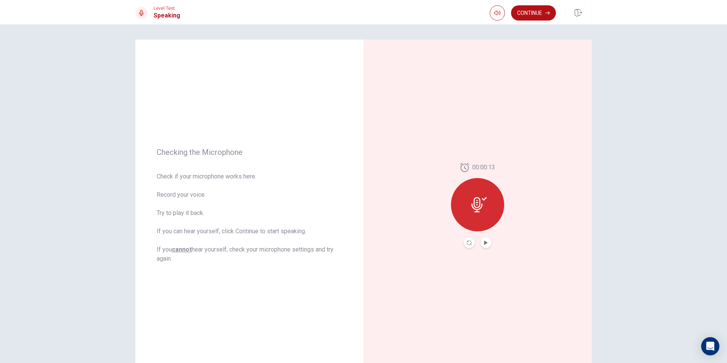
click at [487, 242] on button "Play Audio" at bounding box center [486, 242] width 11 height 11
click at [481, 245] on button "Pause Audio" at bounding box center [486, 242] width 11 height 11
drag, startPoint x: 481, startPoint y: 205, endPoint x: 467, endPoint y: 250, distance: 46.9
click at [481, 206] on icon at bounding box center [477, 204] width 11 height 15
click at [467, 241] on icon "Record Again" at bounding box center [469, 242] width 5 height 5
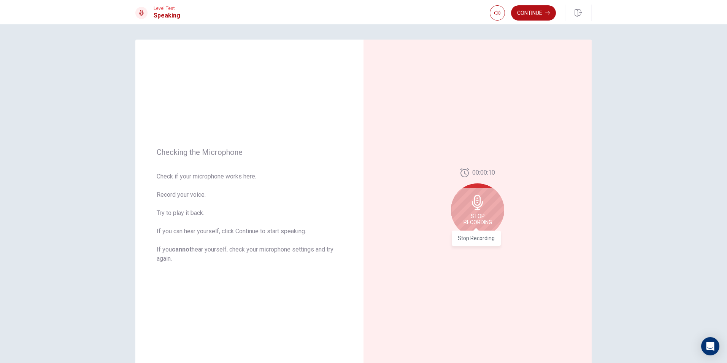
click at [486, 214] on span "Stop Recording" at bounding box center [478, 219] width 29 height 12
click at [484, 244] on icon "Play Audio" at bounding box center [485, 242] width 3 height 5
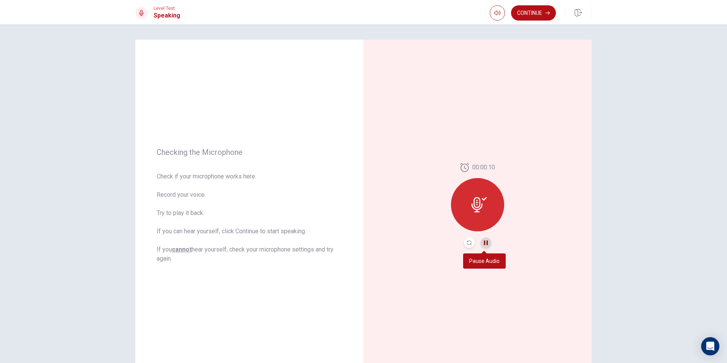
click at [484, 244] on icon "Pause Audio" at bounding box center [486, 242] width 5 height 5
click at [520, 10] on button "Continue" at bounding box center [533, 12] width 45 height 15
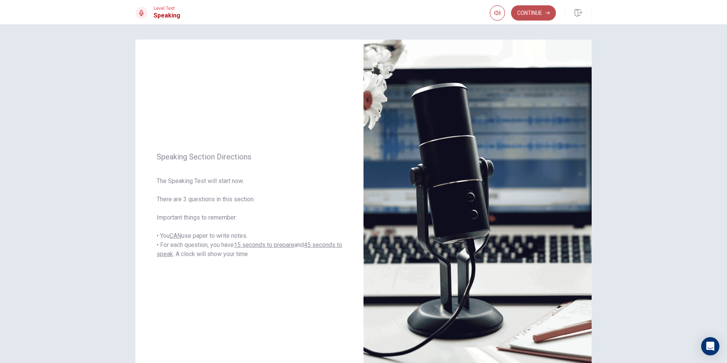
click at [530, 9] on button "Continue" at bounding box center [533, 12] width 45 height 15
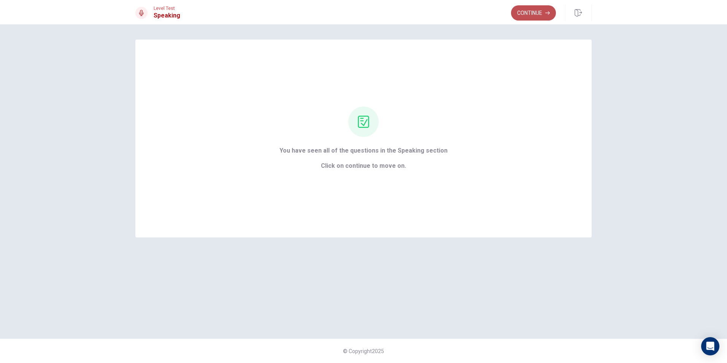
click at [535, 11] on button "Continue" at bounding box center [533, 12] width 45 height 15
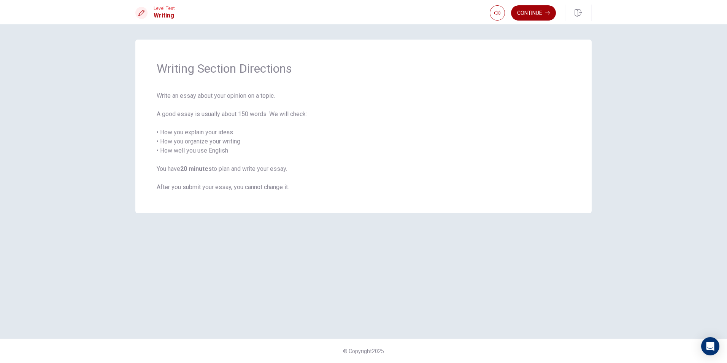
click at [535, 11] on button "Continue" at bounding box center [533, 12] width 45 height 15
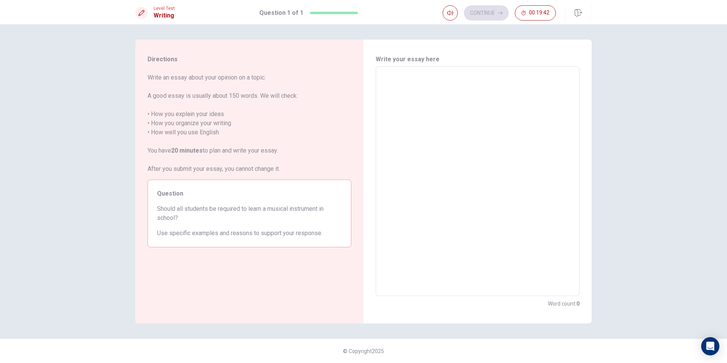
click at [414, 103] on textarea at bounding box center [477, 181] width 193 height 217
type textarea "F"
type textarea "x"
type textarea "Fo"
type textarea "x"
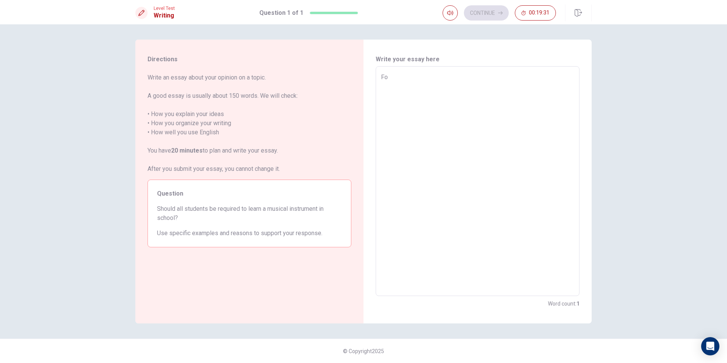
type textarea "For"
type textarea "x"
type textarea "For"
type textarea "x"
type textarea "For m"
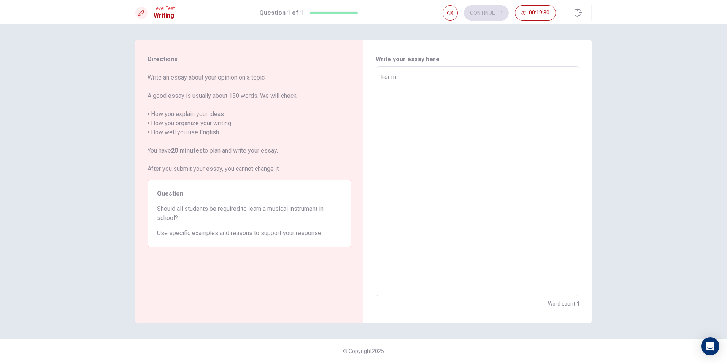
type textarea "x"
type textarea "For me"
type textarea "x"
type textarea "For me,"
type textarea "x"
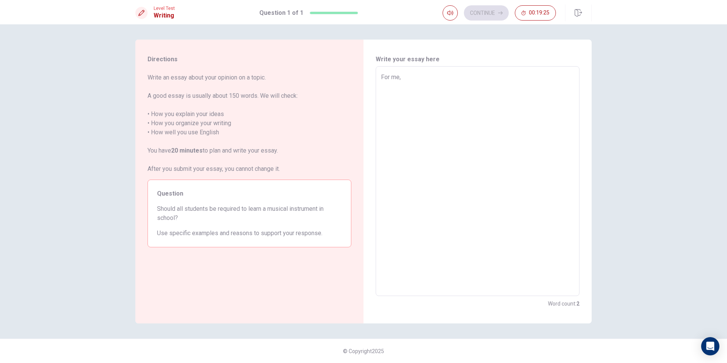
type textarea "For me,"
type textarea "x"
type textarea "For me, I"
type textarea "x"
type textarea "For me, I"
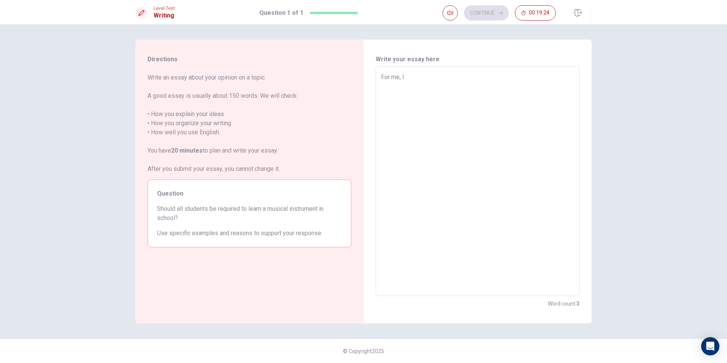
type textarea "x"
type textarea "For me, I t"
type textarea "x"
type textarea "For me, I th"
type textarea "x"
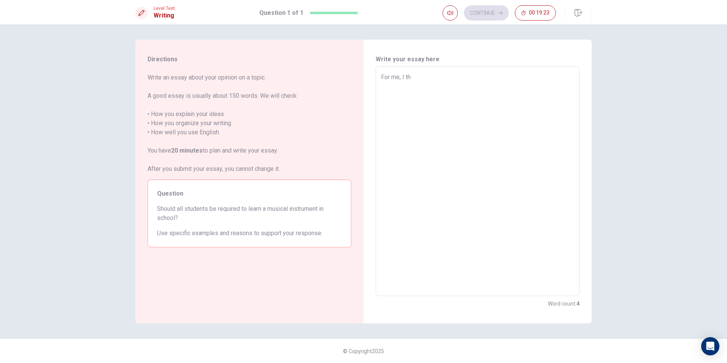
type textarea "For me, I thi"
type textarea "x"
type textarea "For me, I thin"
type textarea "x"
type textarea "For me, I think"
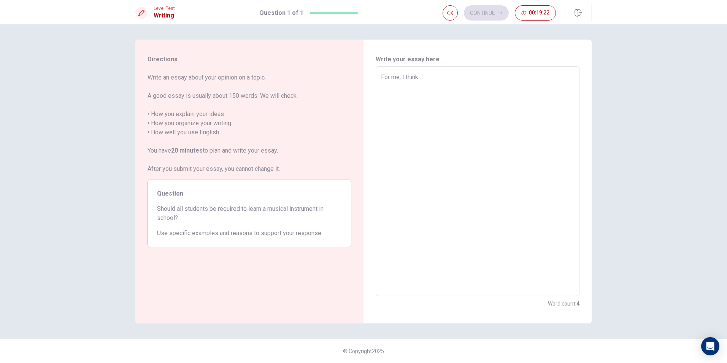
type textarea "x"
type textarea "For me, I think"
type textarea "x"
type textarea "For me, I think i"
type textarea "x"
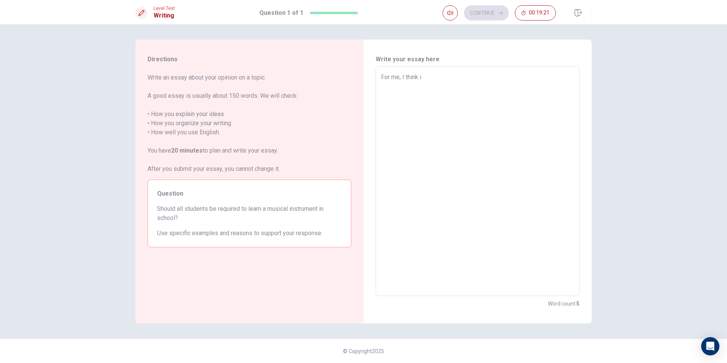
type textarea "For me, I think it"
type textarea "x"
type textarea "For me, I think it"
type textarea "x"
type textarea "For me, I think it d"
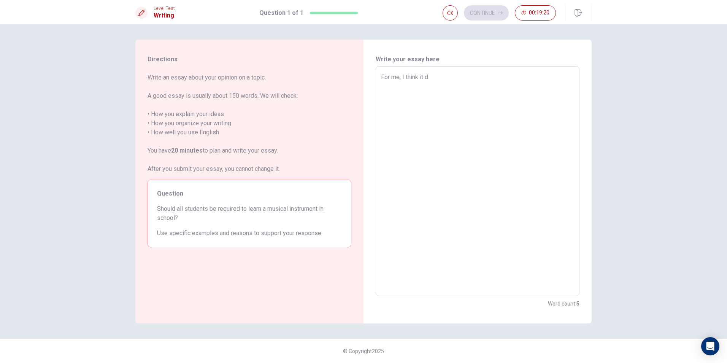
type textarea "x"
type textarea "For me, I think it do"
type textarea "x"
type textarea "For me, I think it doe"
type textarea "x"
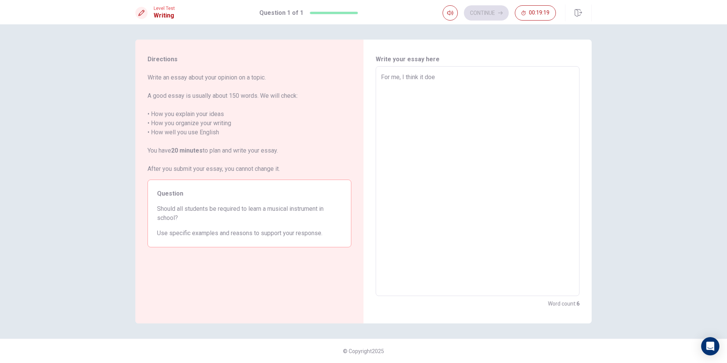
type textarea "For me, I think it does"
type textarea "x"
type textarea "For me, I think it doesn"
type textarea "x"
type textarea "For me, I think it doesn'"
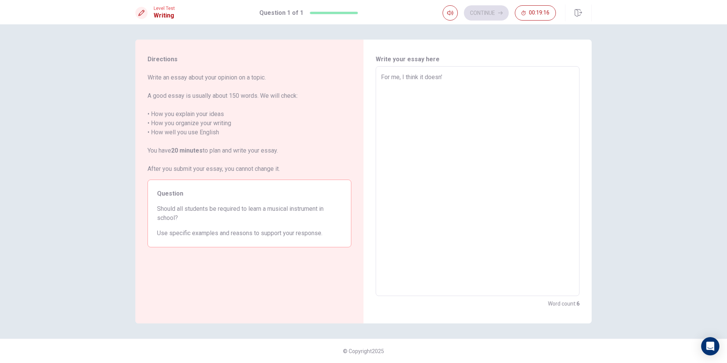
type textarea "x"
type textarea "For me, I think it doesn't"
type textarea "x"
type textarea "For me, I think it doesn't"
type textarea "x"
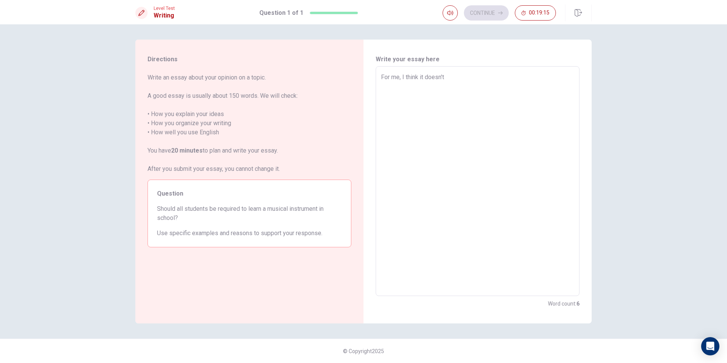
type textarea "For me, I think it doesn't n"
type textarea "x"
type textarea "For me, I think it doesn't ne"
type textarea "x"
type textarea "For me, I think it doesn't nee"
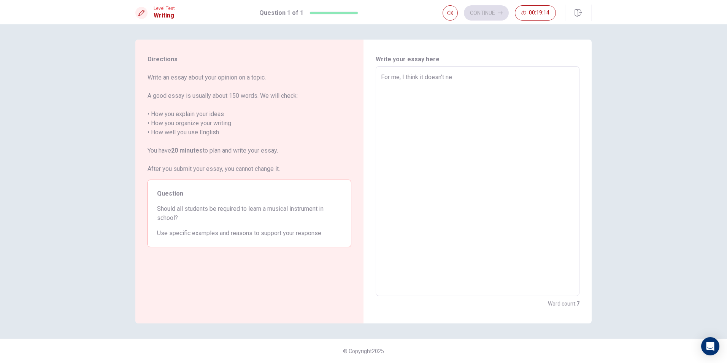
type textarea "x"
type textarea "For me, I think it doesn't need"
type textarea "x"
type textarea "For me, I think it doesn't need"
type textarea "x"
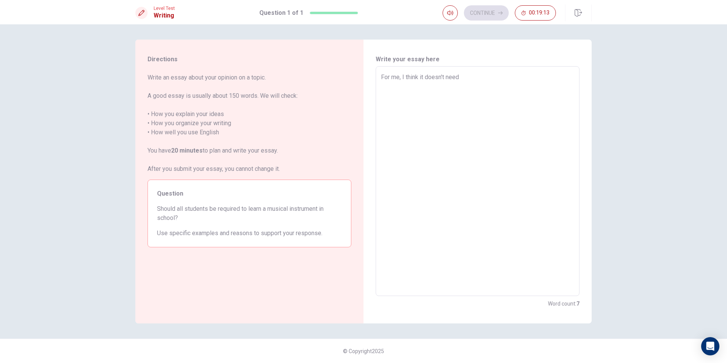
type textarea "For me, I think it doesn't need t"
type textarea "x"
type textarea "For me, I think it doesn't need to"
type textarea "x"
type textarea "For me, I think it doesn't need to"
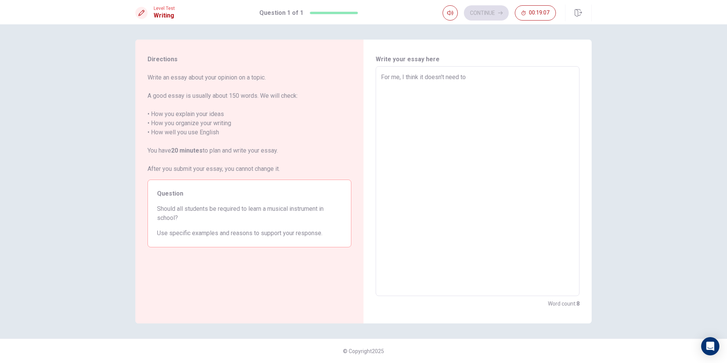
type textarea "x"
type textarea "For me, I think it doesn't need to i"
type textarea "x"
type textarea "For me, I think it doesn't need to it"
type textarea "x"
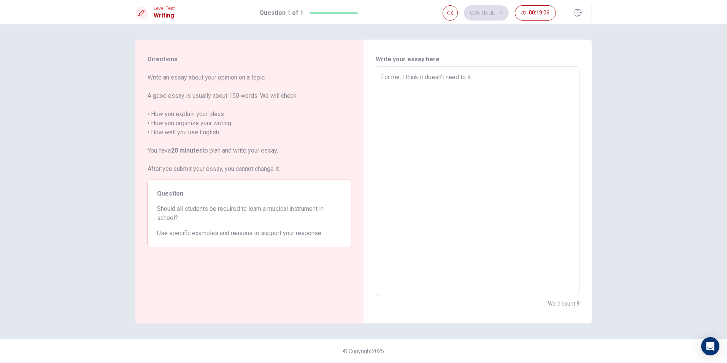
type textarea "For me, I think it doesn't need to it"
type textarea "x"
type textarea "For me, I think it doesn't need to it w"
type textarea "x"
type textarea "For me, I think it doesn't need to it wi"
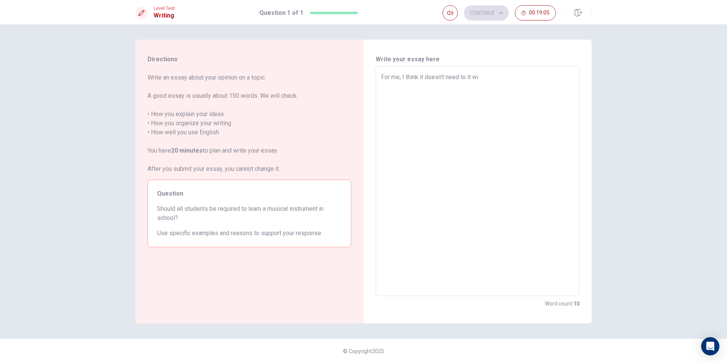
type textarea "x"
type textarea "For me, I think it doesn't need to it wil"
type textarea "x"
type textarea "For me, I think it doesn't need to it will"
type textarea "x"
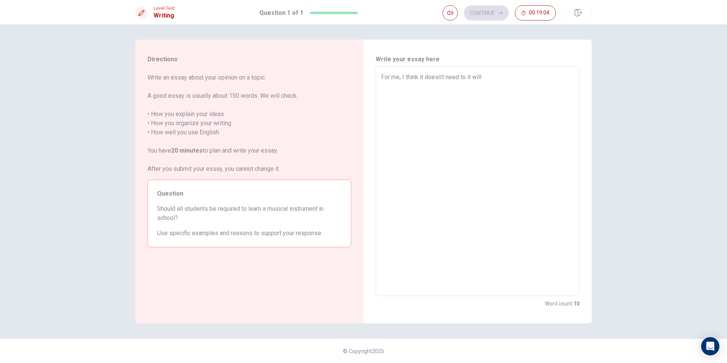
type textarea "For me, I think it doesn't need to it will"
type textarea "x"
type textarea "For me, I think it doesn't need to it will b"
type textarea "x"
type textarea "For me, I think it doesn't need to it will be"
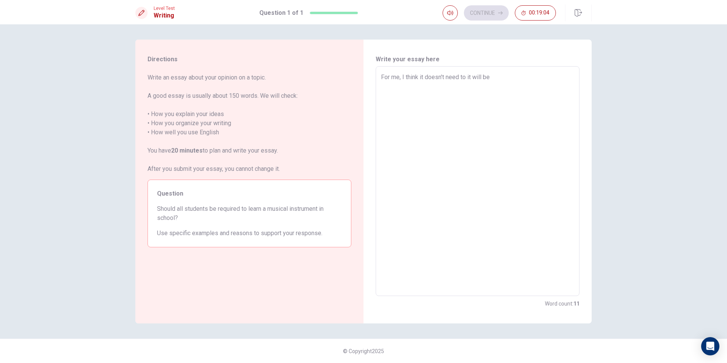
type textarea "x"
type textarea "For me, I think it doesn't need to it will be"
type textarea "x"
type textarea "For me, I think it doesn't need to it will be b"
type textarea "x"
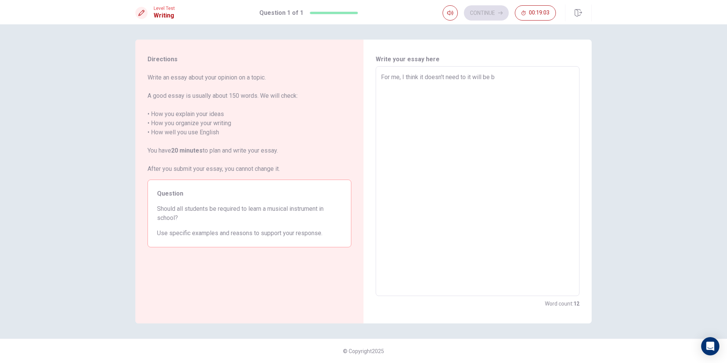
type textarea "For me, I think it doesn't need to it will be be"
type textarea "x"
type textarea "For me, I think it doesn't need to it will be bet"
type textarea "x"
type textarea "For me, I think it doesn't need to it will be bett"
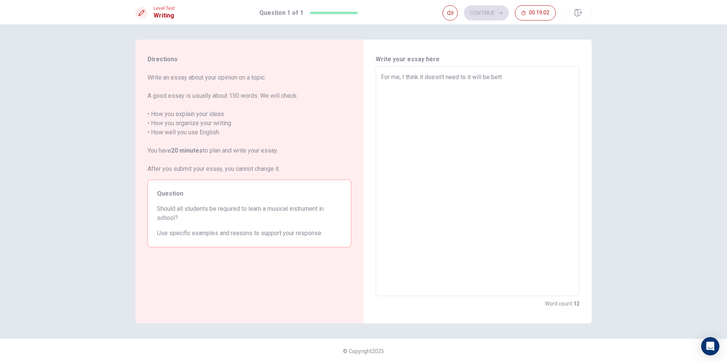
type textarea "x"
type textarea "For me, I think it doesn't need to it will be [PERSON_NAME]"
type textarea "x"
type textarea "For me, I think it doesn't need to it will be better"
type textarea "x"
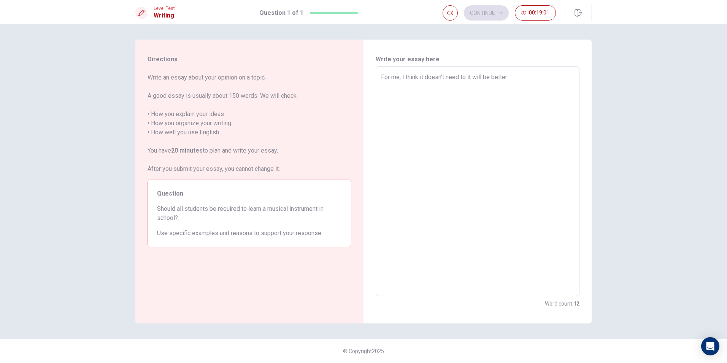
type textarea "For me, I think it doesn't need to it will be better"
type textarea "x"
type textarea "For me, I think it doesn't need to it will be better i"
type textarea "x"
type textarea "For me, I think it doesn't need to it will be better if"
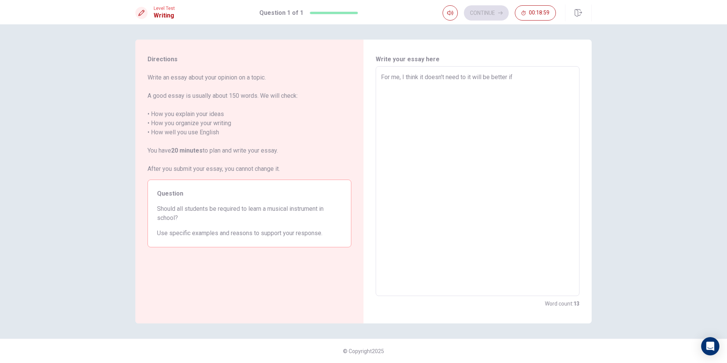
type textarea "x"
type textarea "For me, I think it doesn't need to it will be better if"
type textarea "x"
type textarea "For me, I think it doesn't need to it will be better if t"
type textarea "x"
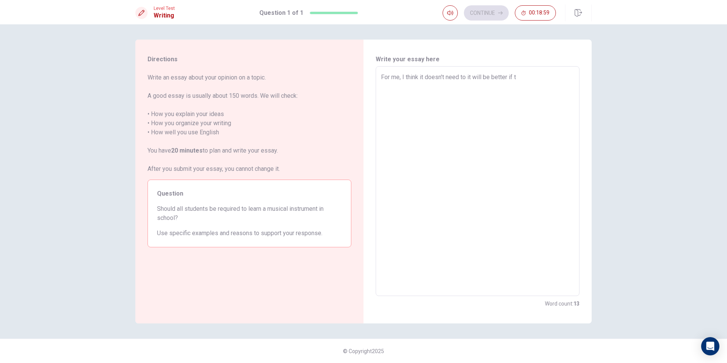
type textarea "For me, I think it doesn't need to it will be better if th"
type textarea "x"
type textarea "For me, I think it doesn't need to it will be better if the"
type textarea "x"
type textarea "For me, I think it doesn't need to it will be better if the"
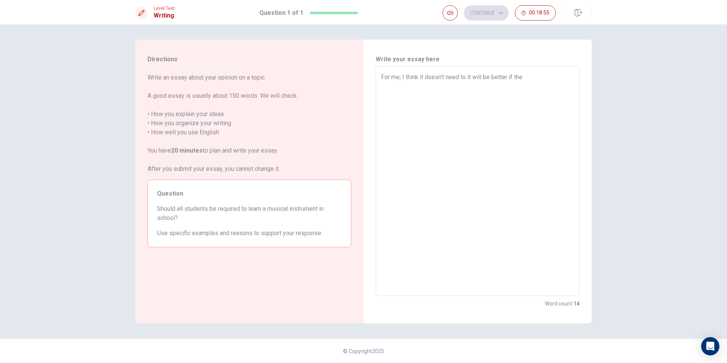
type textarea "x"
type textarea "For me, I think it doesn't need to it will be better if the s"
type textarea "x"
type textarea "For me, I think it doesn't need to it will be better if the sc"
type textarea "x"
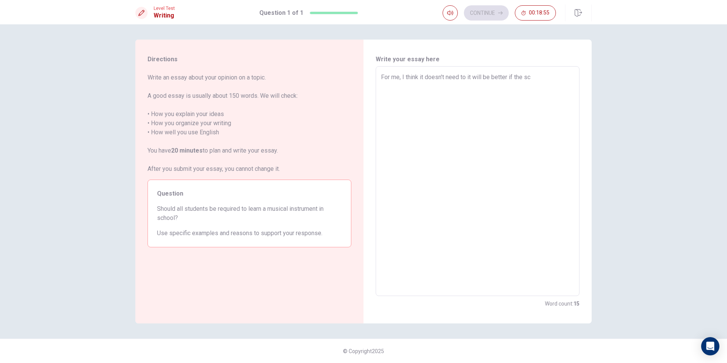
type textarea "For me, I think it doesn't need to it will be better if the sch"
type textarea "x"
type textarea "For me, I think it doesn't need to it will be better if the scho"
type textarea "x"
type textarea "For me, I think it doesn't need to it will be better if the schoo"
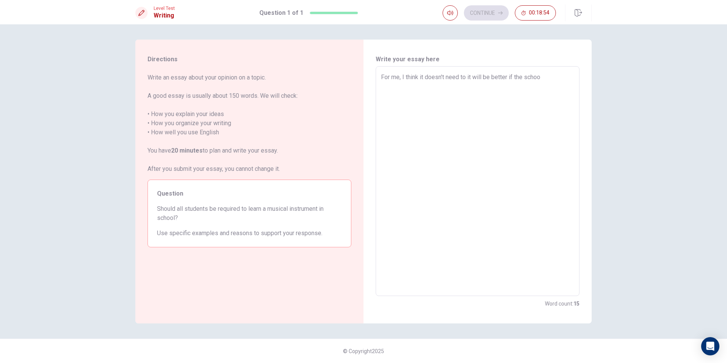
type textarea "x"
type textarea "For me, I think it doesn't need to it will be better if the school"
type textarea "x"
type textarea "For me, I think it doesn't need to it will be better if the school"
type textarea "x"
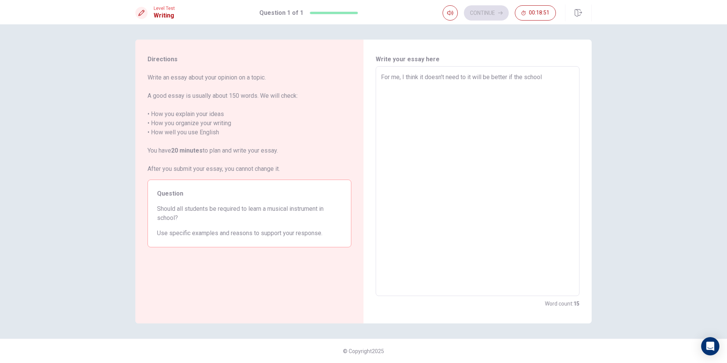
type textarea "For me, I think it doesn't need to it will be better if the school m"
type textarea "x"
type textarea "For me, I think it doesn't need to it will be better if the school ma"
type textarea "x"
type textarea "For me, I think it doesn't need to it will be better if the school mak"
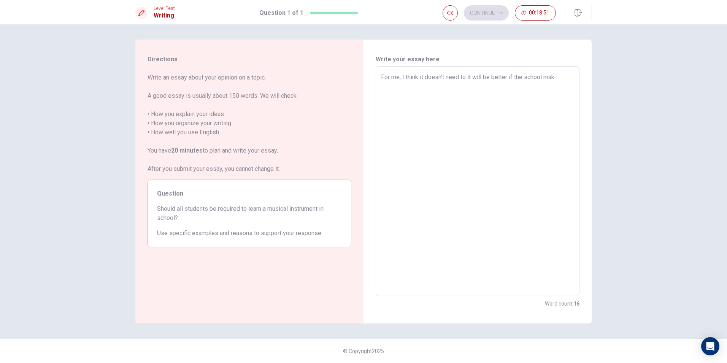
type textarea "x"
type textarea "For me, I think it doesn't need to it will be better if the school make"
type textarea "x"
type textarea "For me, I think it doesn't need to it will be better if the school make"
type textarea "x"
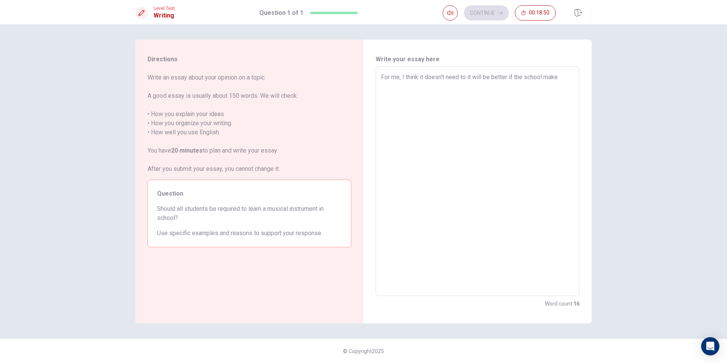
type textarea "For me, I think it doesn't need to it will be better if the school make u"
type textarea "x"
type textarea "For me, I think it doesn't need to it will be better if the school make us"
type textarea "x"
type textarea "For me, I think it doesn't need to it will be better if the school make us"
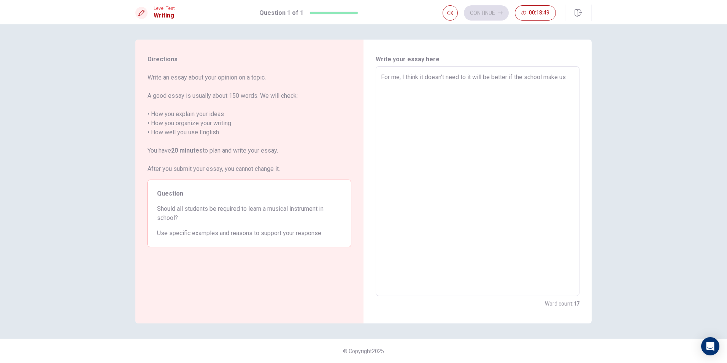
type textarea "x"
type textarea "For me, I think it doesn't need to it will be better if the school make us c"
type textarea "x"
type textarea "For me, I think it doesn't need to it will be better if the school make us ca"
type textarea "x"
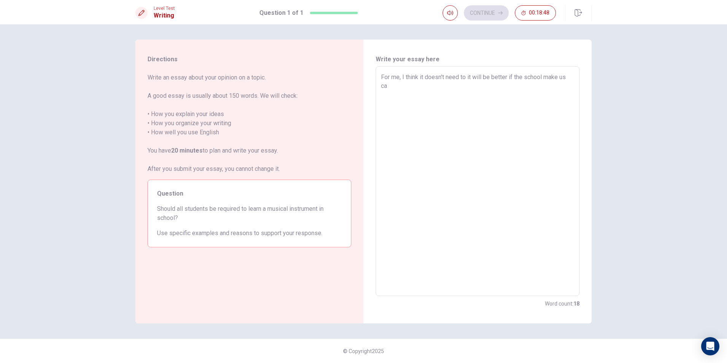
type textarea "For me, I think it doesn't need to it will be better if the school make us can"
type textarea "x"
type textarea "For me, I think it doesn't need to it will be better if the school make us can"
type textarea "x"
type textarea "For me, I think it doesn't need to it will be better if the school make us can c"
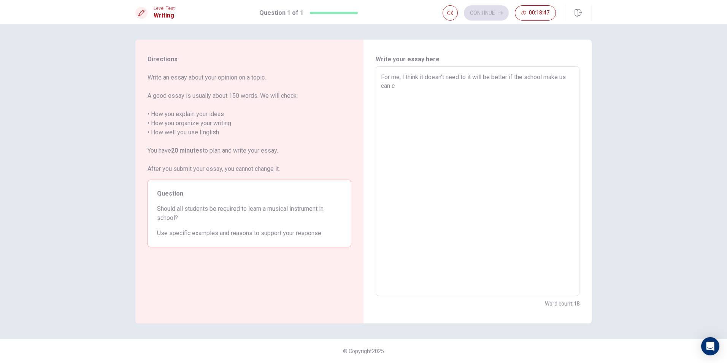
type textarea "x"
type textarea "For me, I think it doesn't need to it will be better if the school make us can …"
type textarea "x"
type textarea "For me, I think it doesn't need to it will be better if the school make us can …"
type textarea "x"
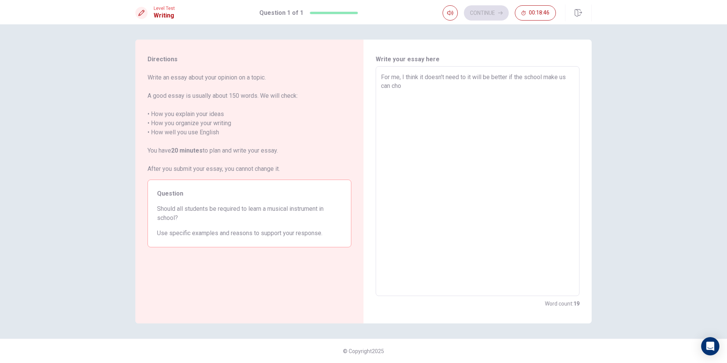
type textarea "For me, I think it doesn't need to it will be better if the school make us can …"
type textarea "x"
type textarea "For me, I think it doesn't need to it will be better if the school make us can …"
type textarea "x"
type textarea "For me, I think it doesn't need to it will be better if the school make us can …"
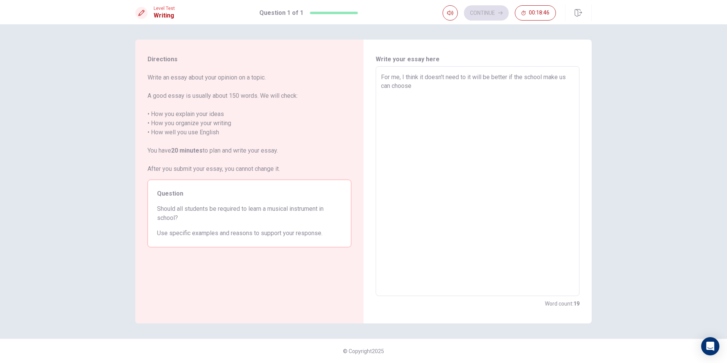
type textarea "x"
type textarea "For me, I think it doesn't need to it will be better if the school make us can …"
type textarea "x"
type textarea "For me, I think it doesn't need to it will be better if the school make us can …"
type textarea "x"
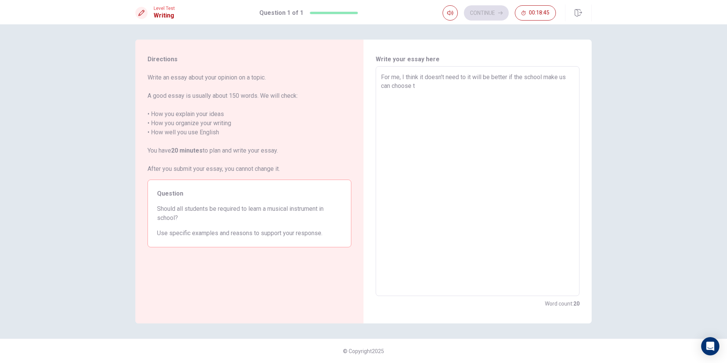
type textarea "For me, I think it doesn't need to it will be better if the school make us can …"
type textarea "x"
type textarea "For me, I think it doesn't need to it will be better if the school make us can …"
type textarea "x"
type textarea "For me, I think it doesn't need to it will be better if the school make us can …"
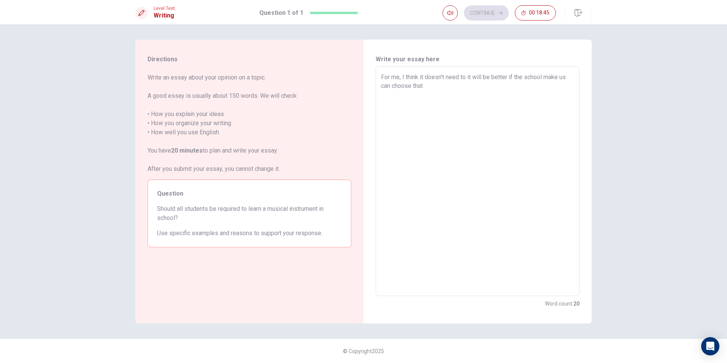
type textarea "x"
type textarea "For me, I think it doesn't need to it will be better if the school make us can …"
type textarea "x"
type textarea "For me, I think it doesn't need to it will be better if the school make us can …"
type textarea "x"
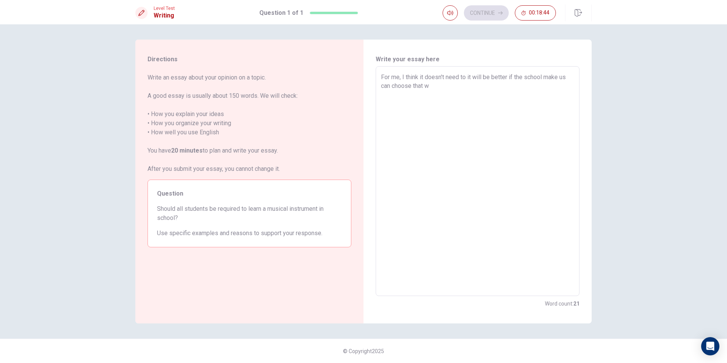
type textarea "For me, I think it doesn't need to it will be better if the school make us can …"
type textarea "x"
type textarea "For me, I think it doesn't need to it will be better if the school make us can …"
type textarea "x"
type textarea "For me, I think it doesn't need to it will be better if the school make us can …"
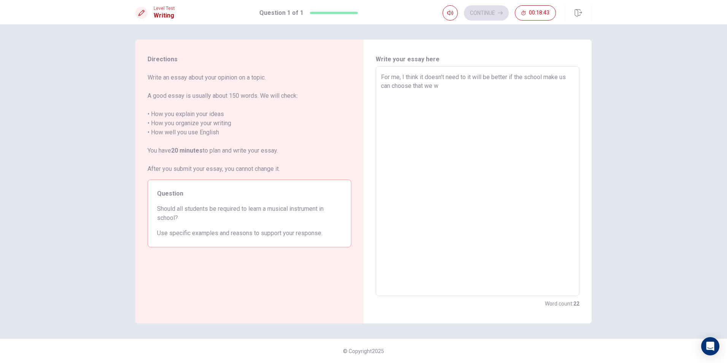
type textarea "x"
type textarea "For me, I think it doesn't need to it will be better if the school make us can …"
type textarea "x"
type textarea "For me, I think it doesn't need to it will be better if the school make us can …"
type textarea "x"
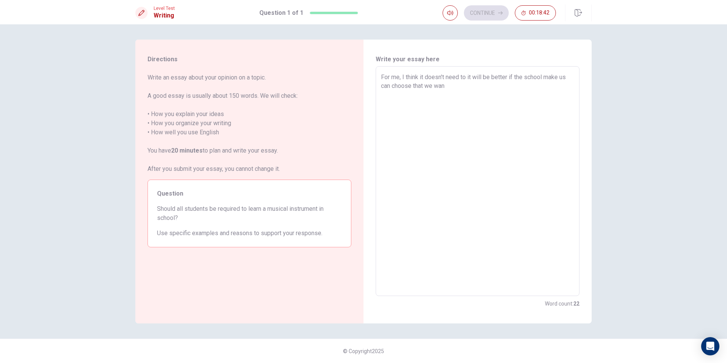
type textarea "For me, I think it doesn't need to it will be better if the school make us can …"
type textarea "x"
type textarea "For me, I think it doesn't need to it will be better if the school make us can …"
type textarea "x"
type textarea "For me, I think it doesn't need to it will be better if the school make us can …"
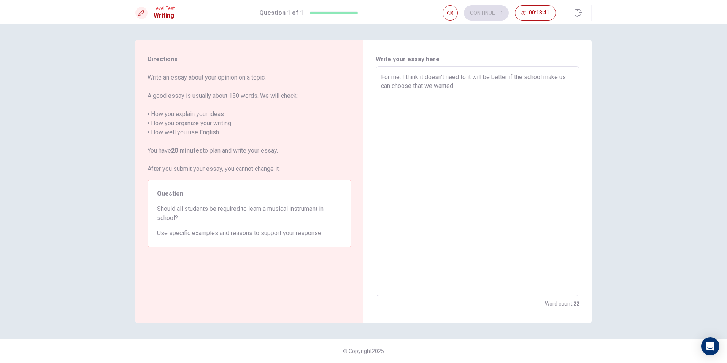
type textarea "x"
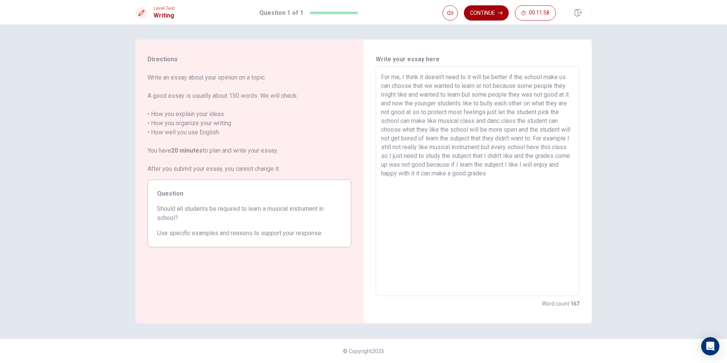
click at [490, 8] on button "Continue" at bounding box center [486, 12] width 45 height 15
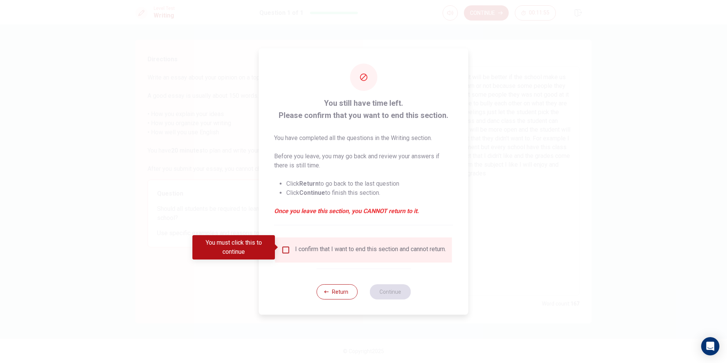
click at [286, 245] on input "You must click this to continue" at bounding box center [286, 249] width 9 height 9
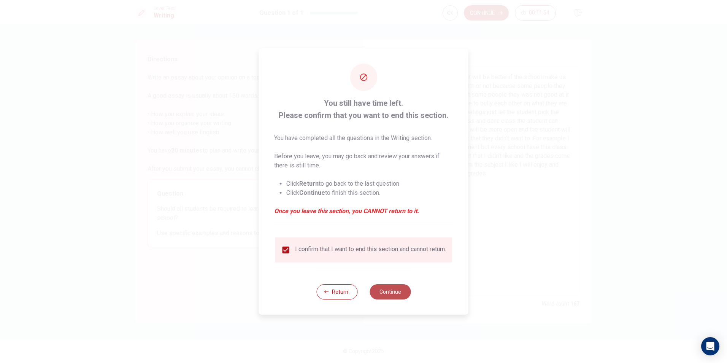
click at [393, 293] on button "Continue" at bounding box center [390, 291] width 41 height 15
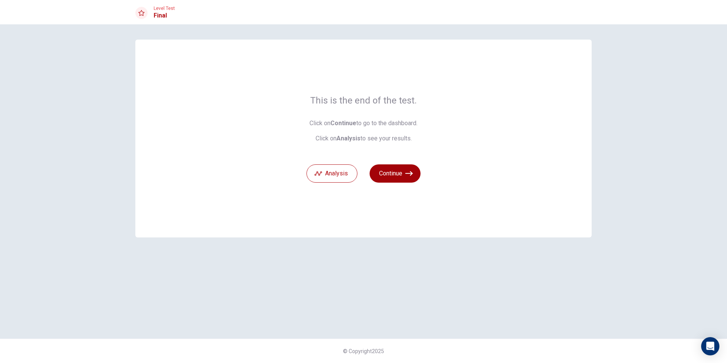
click at [393, 168] on button "Continue" at bounding box center [395, 173] width 51 height 18
